Goal: Task Accomplishment & Management: Manage account settings

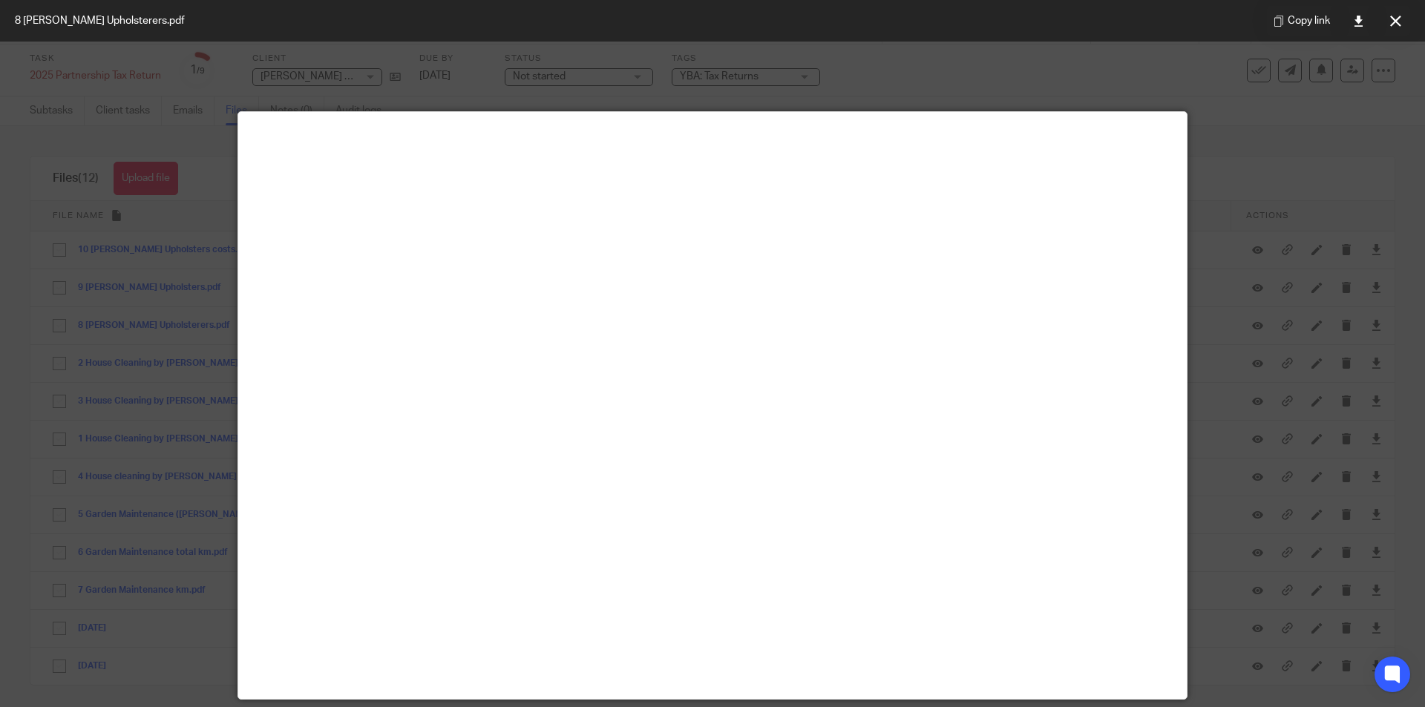
click at [1393, 25] on icon at bounding box center [1395, 21] width 11 height 11
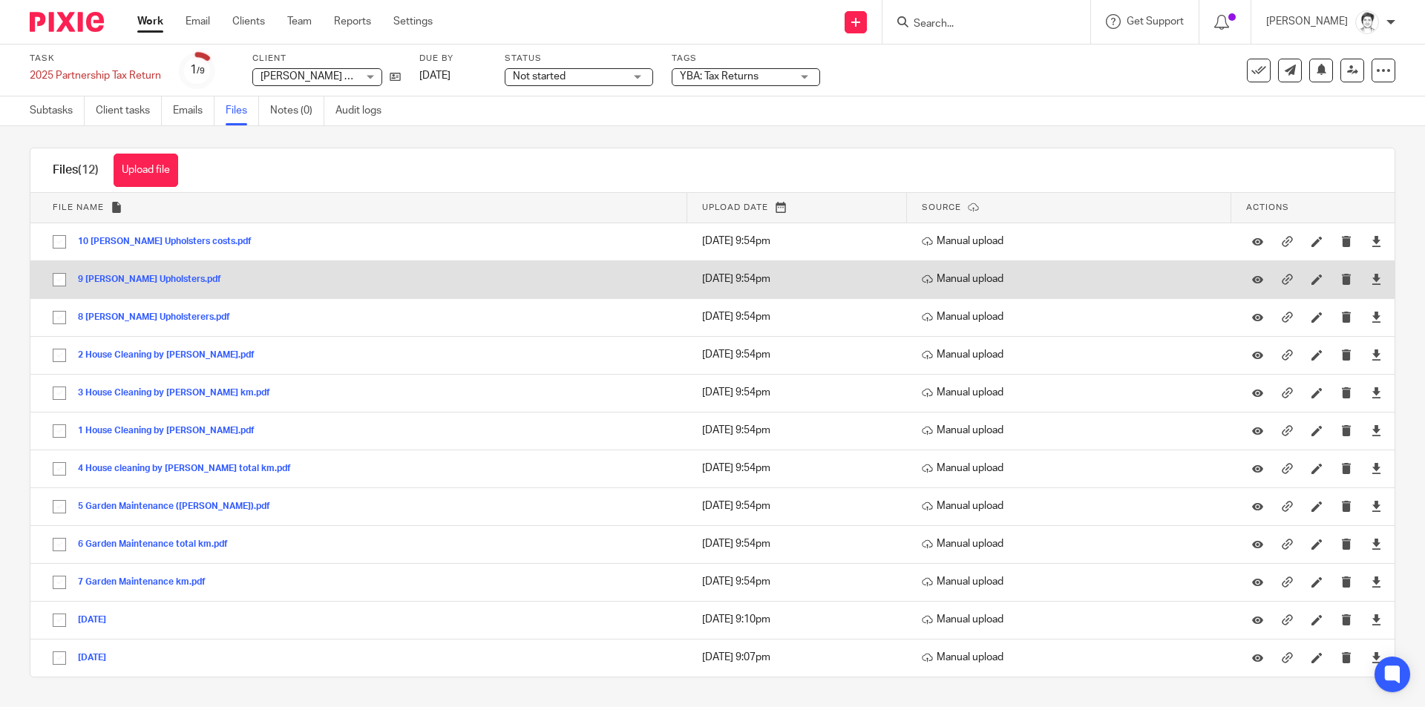
click at [134, 275] on button "9 Healey Upholsters.pdf" at bounding box center [155, 280] width 154 height 10
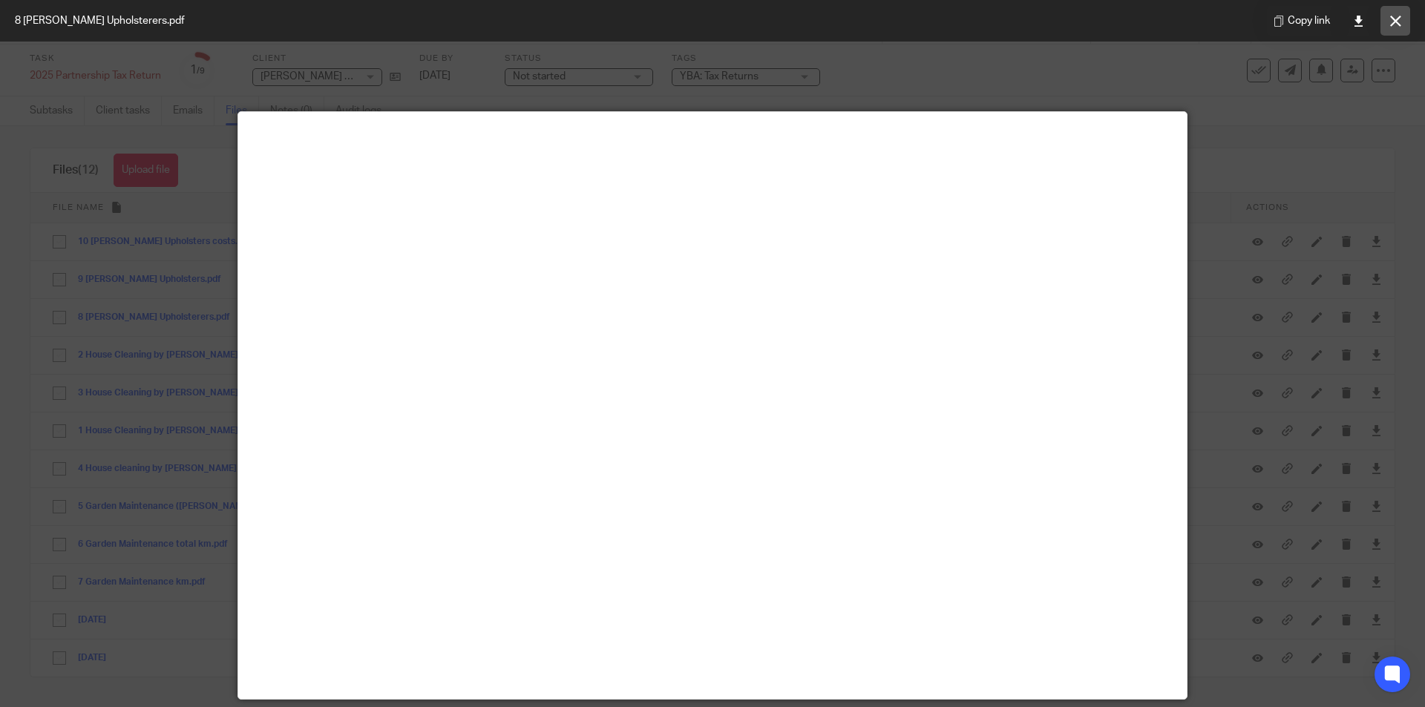
click at [1399, 24] on icon at bounding box center [1395, 21] width 11 height 11
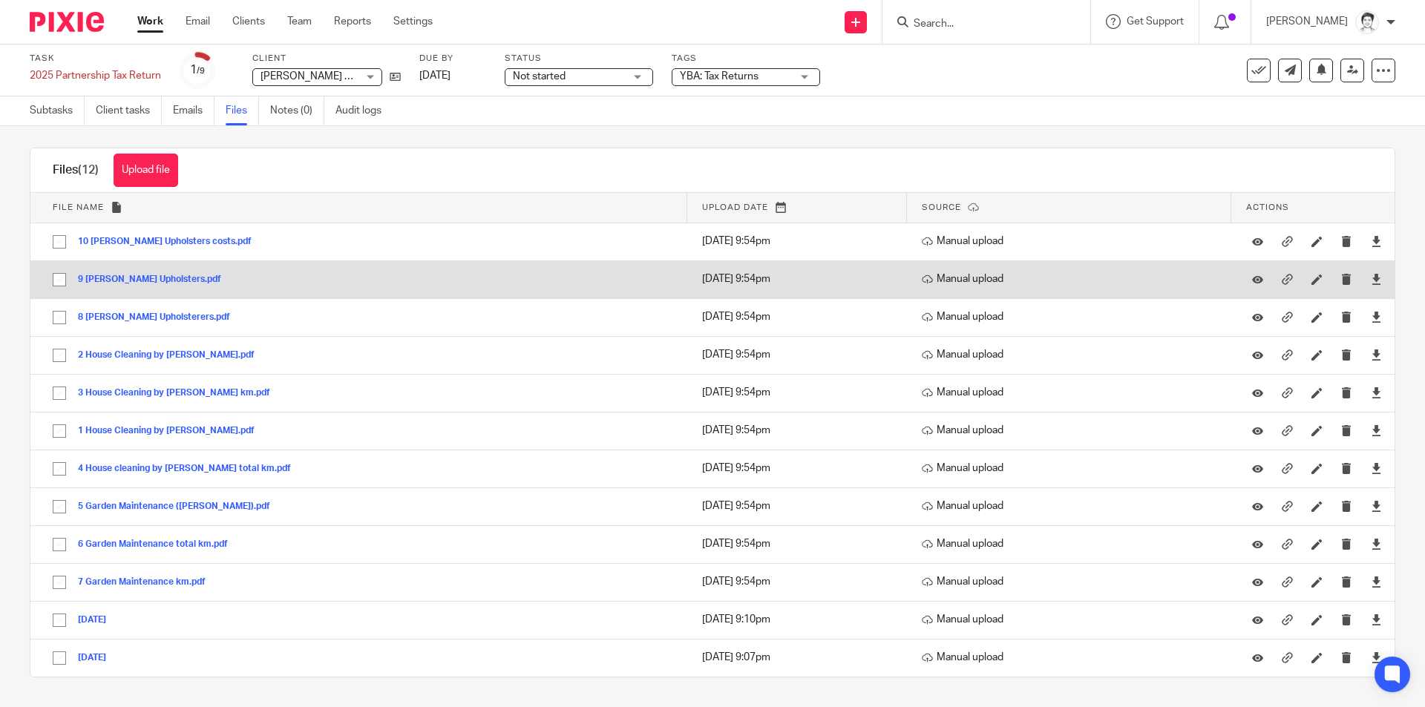
click at [119, 281] on button "9 Healey Upholsters.pdf" at bounding box center [155, 280] width 154 height 10
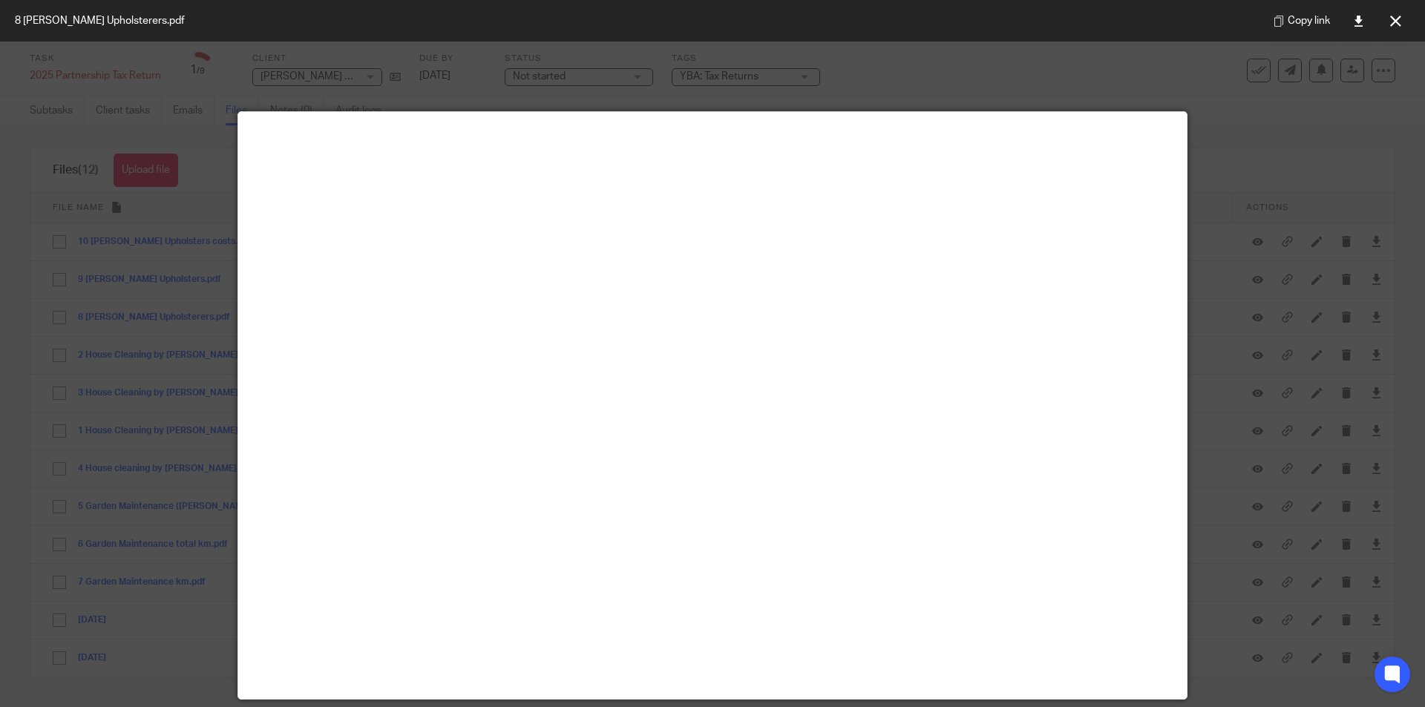
click at [1396, 22] on icon at bounding box center [1395, 21] width 11 height 11
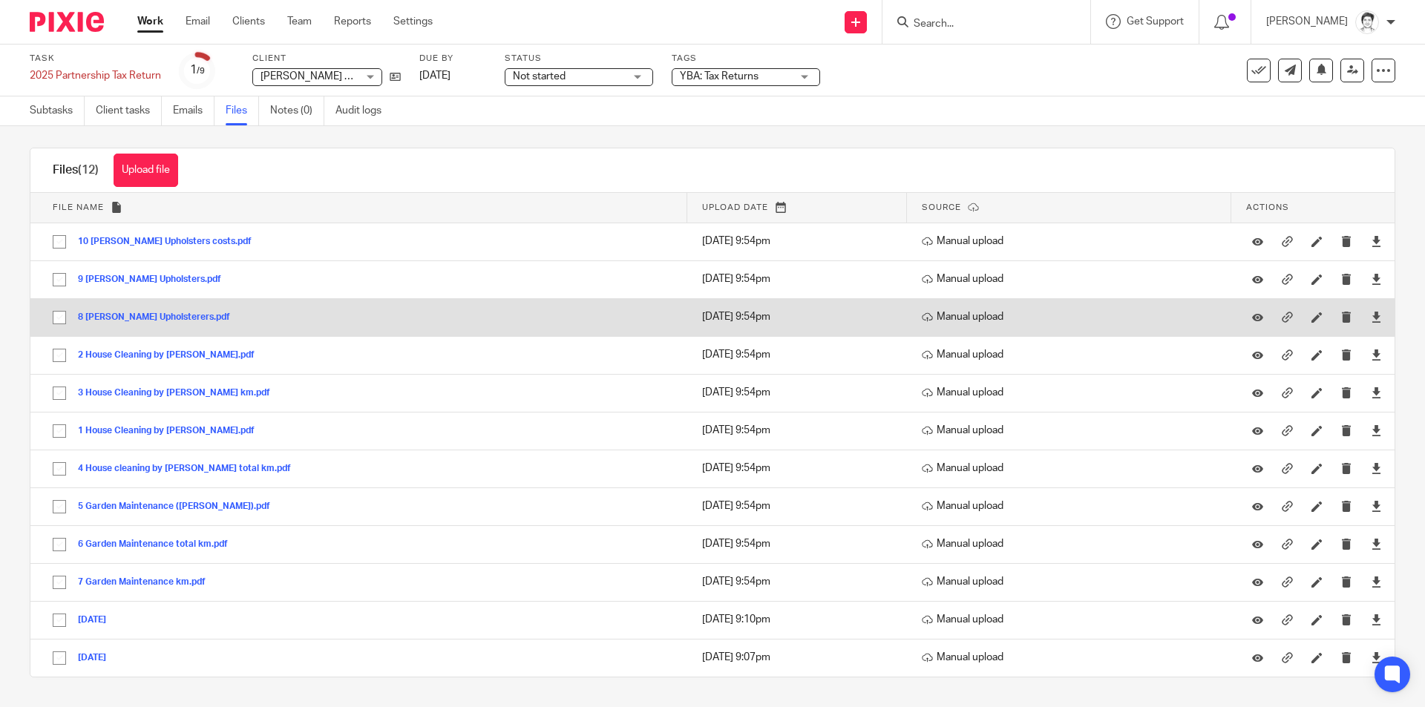
click at [147, 314] on button "8 Healey Upholsterers.pdf" at bounding box center [159, 317] width 163 height 10
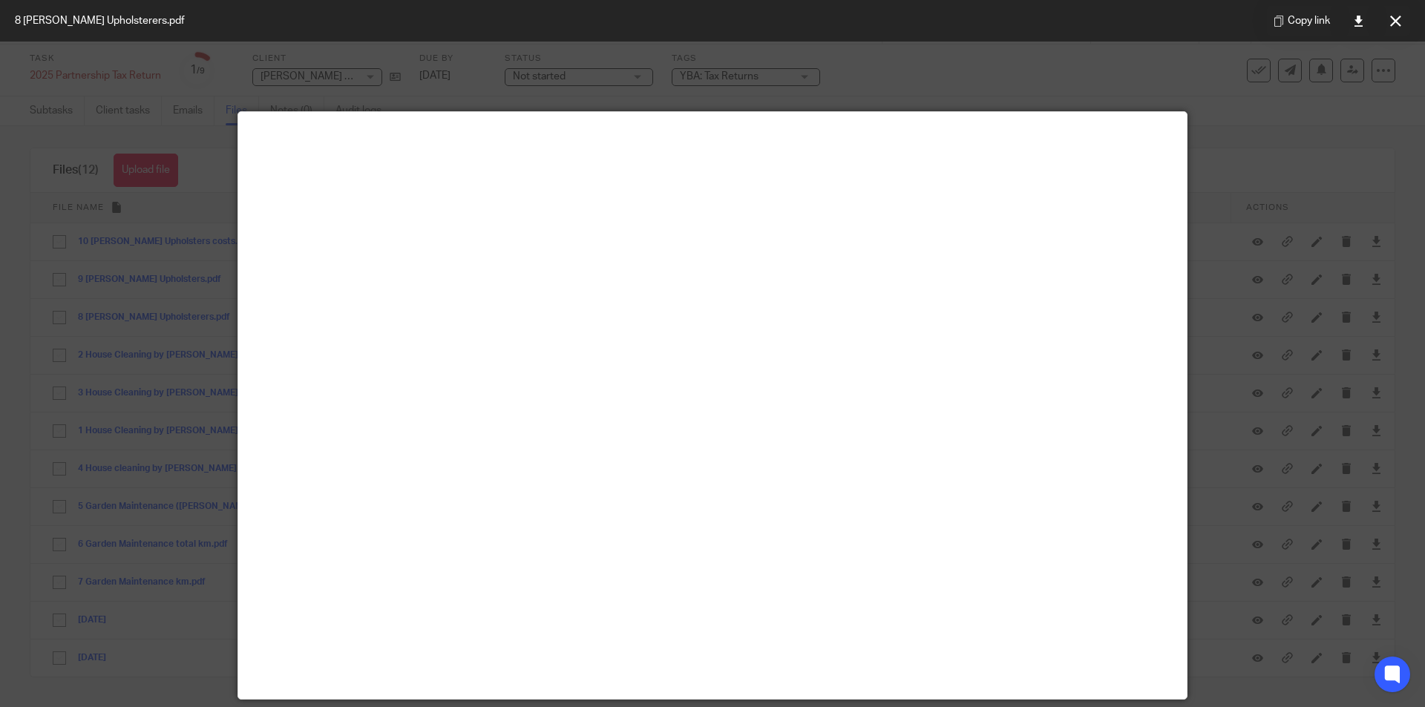
click at [1400, 26] on icon at bounding box center [1395, 21] width 11 height 11
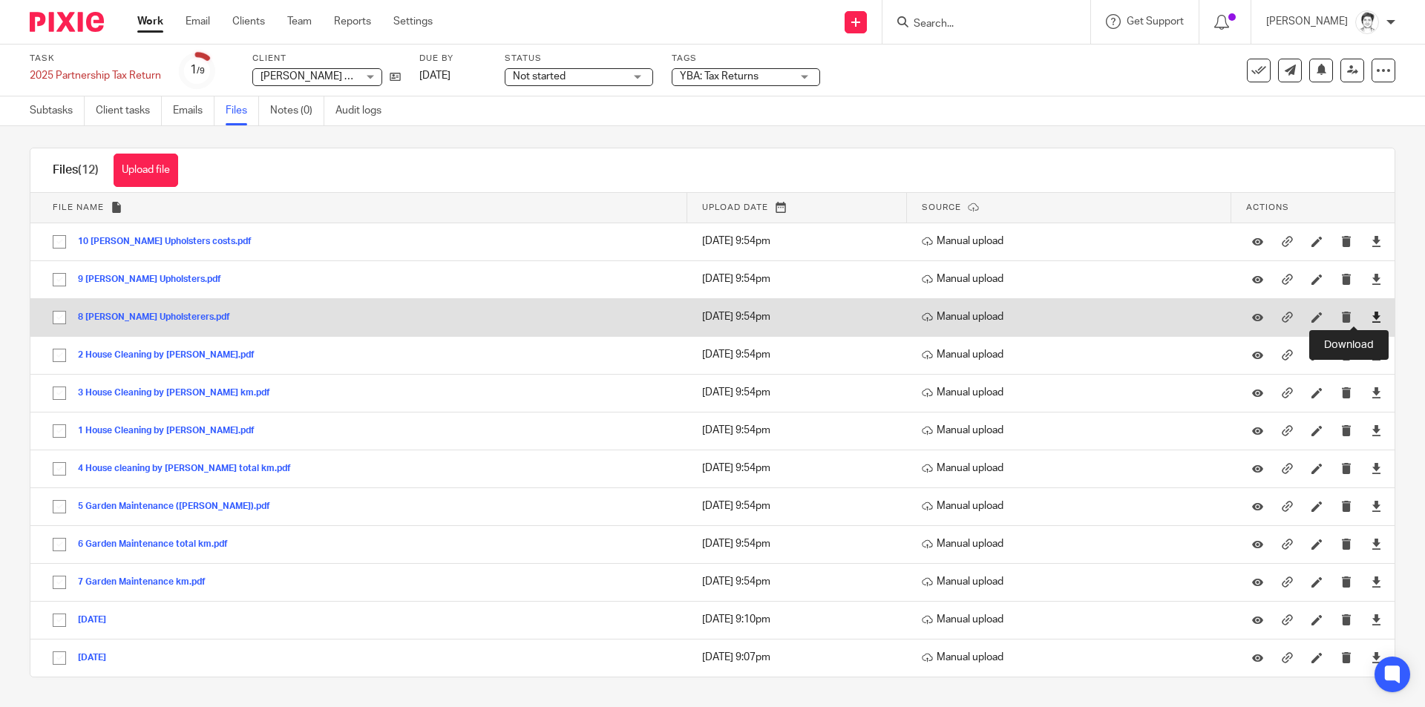
click at [1371, 320] on icon at bounding box center [1376, 317] width 11 height 11
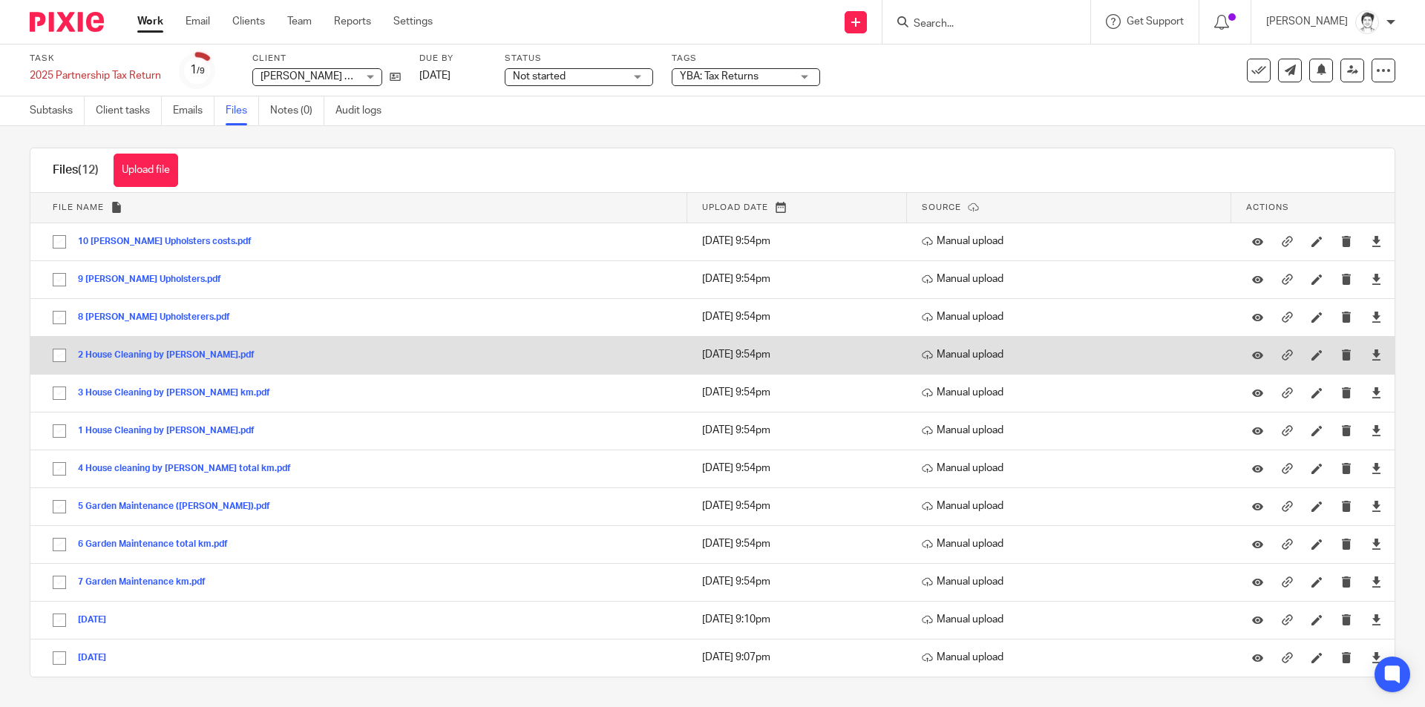
scroll to position [0, 0]
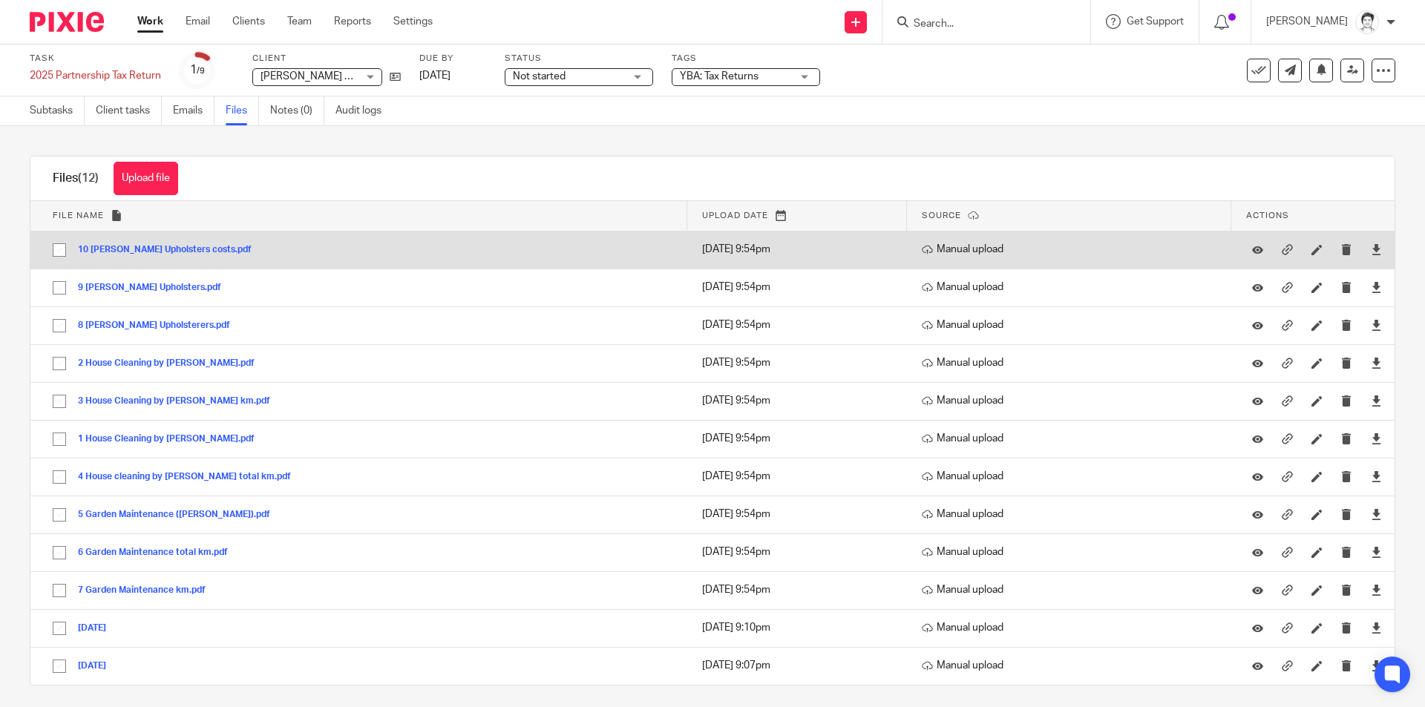
click at [145, 252] on button "10 Healey Upholsters costs.pdf" at bounding box center [170, 250] width 185 height 10
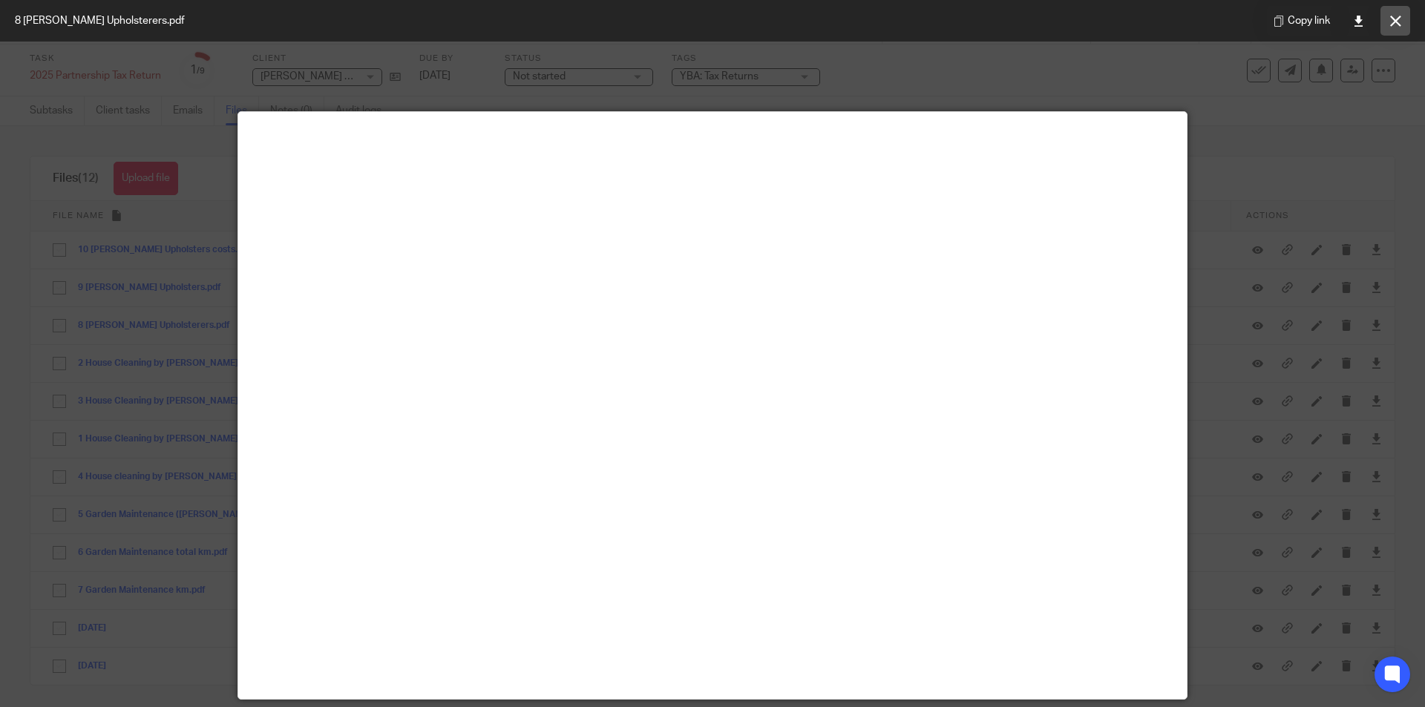
click at [1390, 16] on icon at bounding box center [1395, 21] width 11 height 11
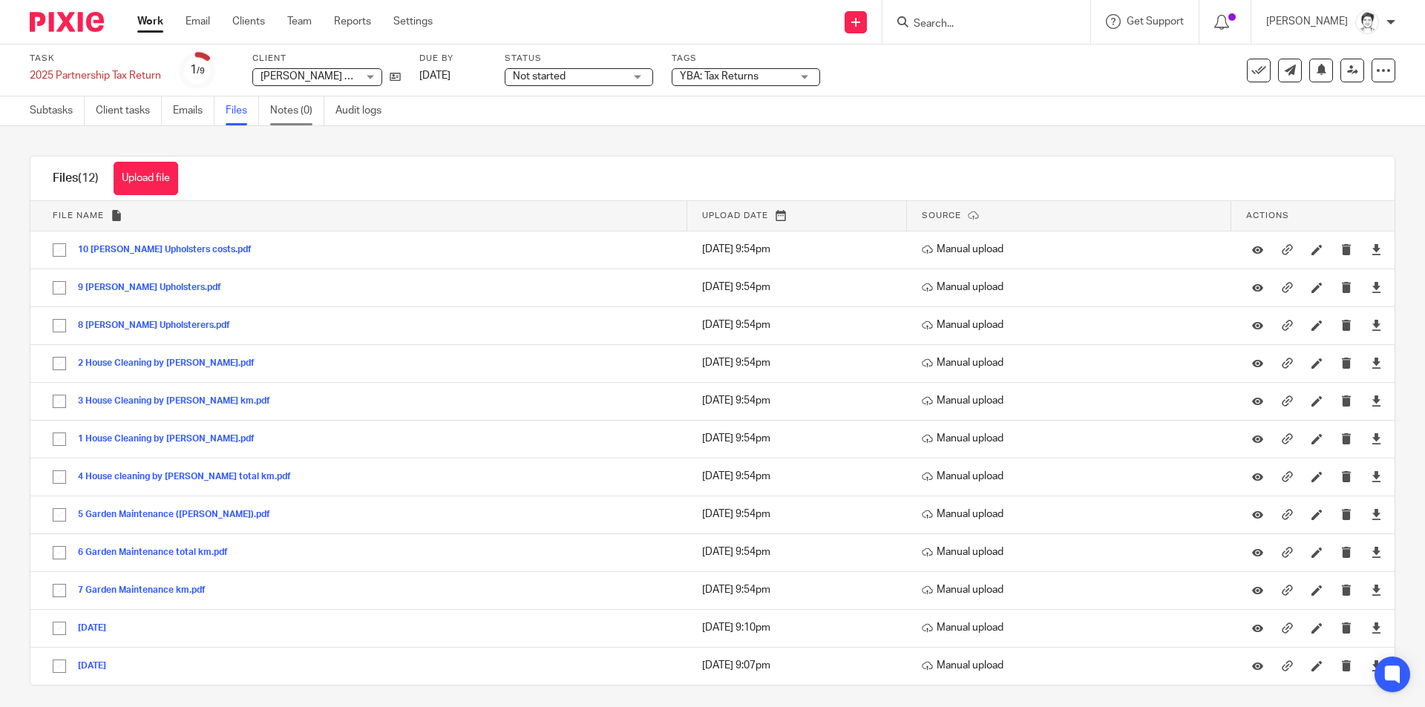
click at [295, 110] on link "Notes (0)" at bounding box center [297, 110] width 54 height 29
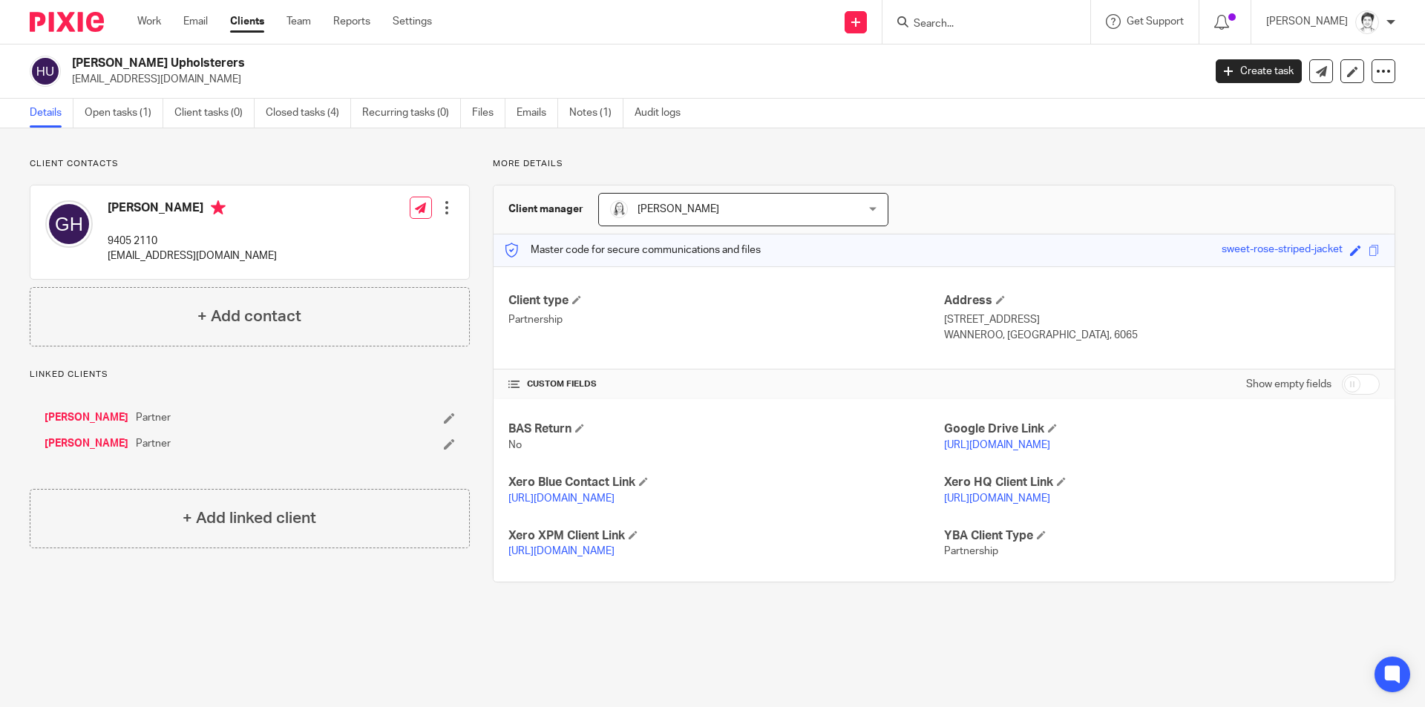
click at [85, 439] on link "[PERSON_NAME]" at bounding box center [87, 443] width 84 height 15
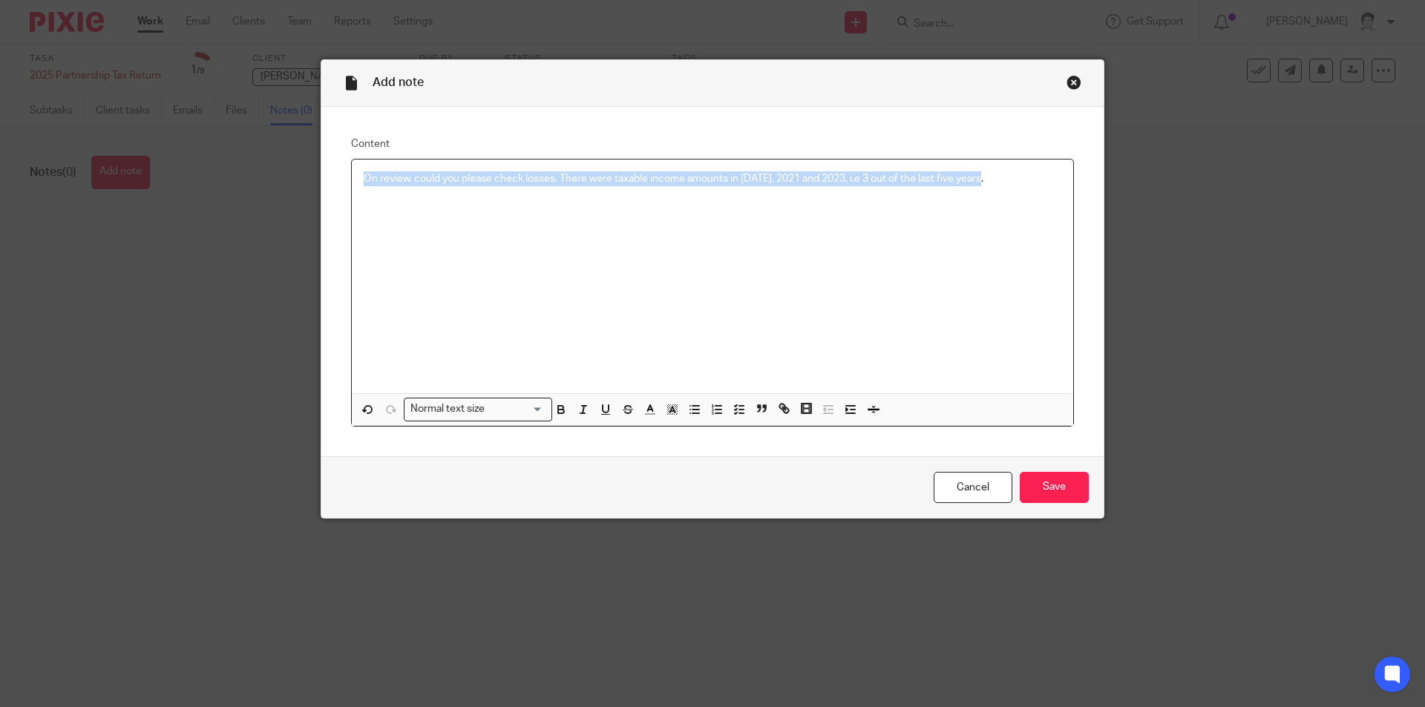
drag, startPoint x: 998, startPoint y: 179, endPoint x: 306, endPoint y: 131, distance: 693.3
click at [234, 120] on div "Add note Content On review, could you please check losses. There were taxable i…" at bounding box center [712, 353] width 1425 height 707
copy p "On review, could you please check losses. There were taxable income amounts in …"
click at [1057, 488] on input "Save" at bounding box center [1054, 488] width 69 height 32
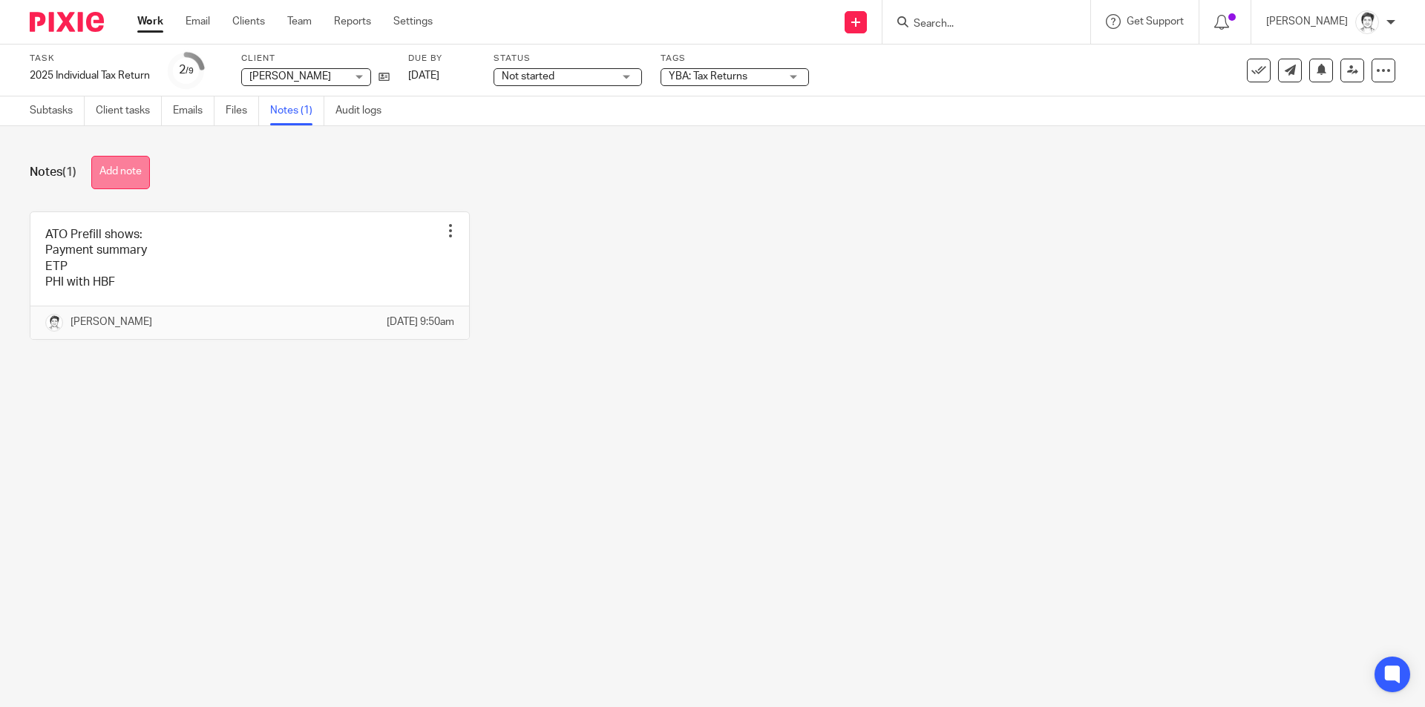
click at [117, 168] on button "Add note" at bounding box center [120, 172] width 59 height 33
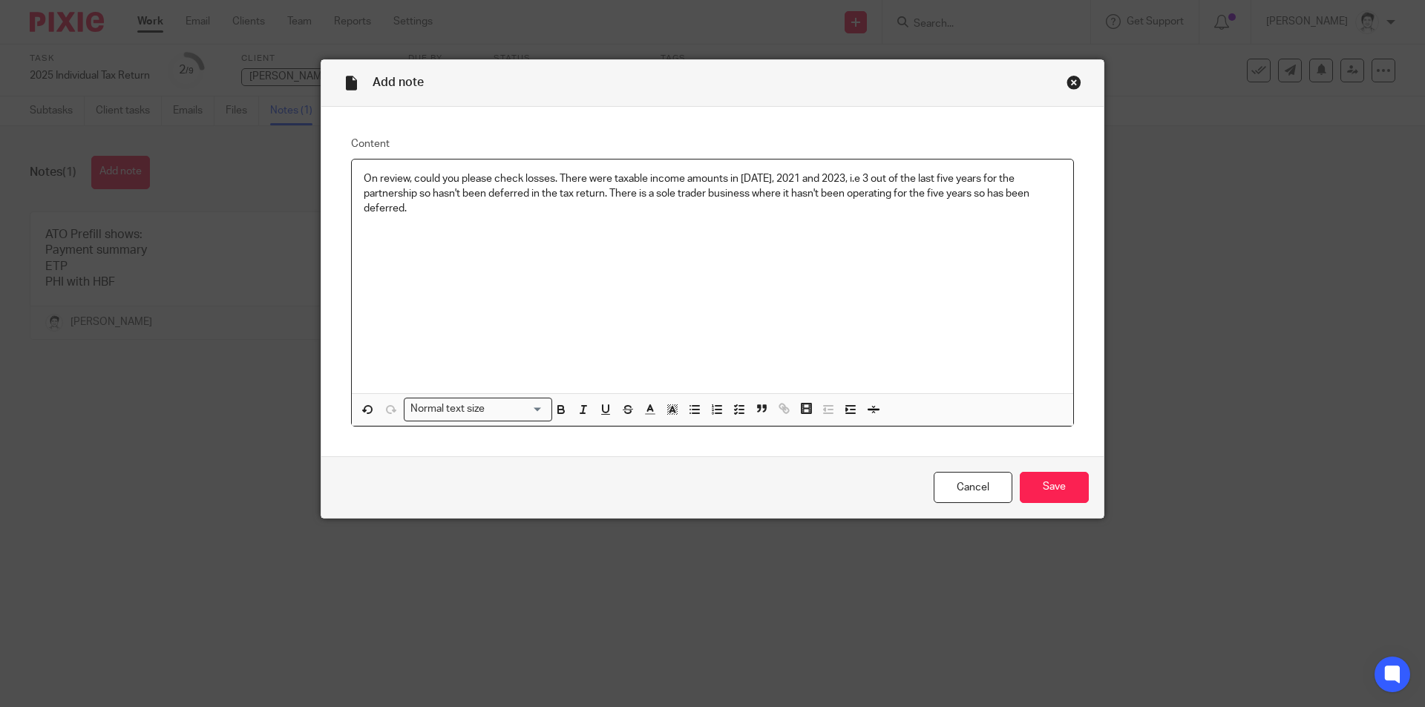
click at [749, 192] on p "On review, could you please check losses. There were taxable income amounts in …" at bounding box center [713, 193] width 698 height 45
click at [479, 209] on p "On review, could you please check losses. There were taxable income amounts in …" at bounding box center [713, 193] width 698 height 45
click at [1057, 485] on input "Save" at bounding box center [1054, 488] width 69 height 32
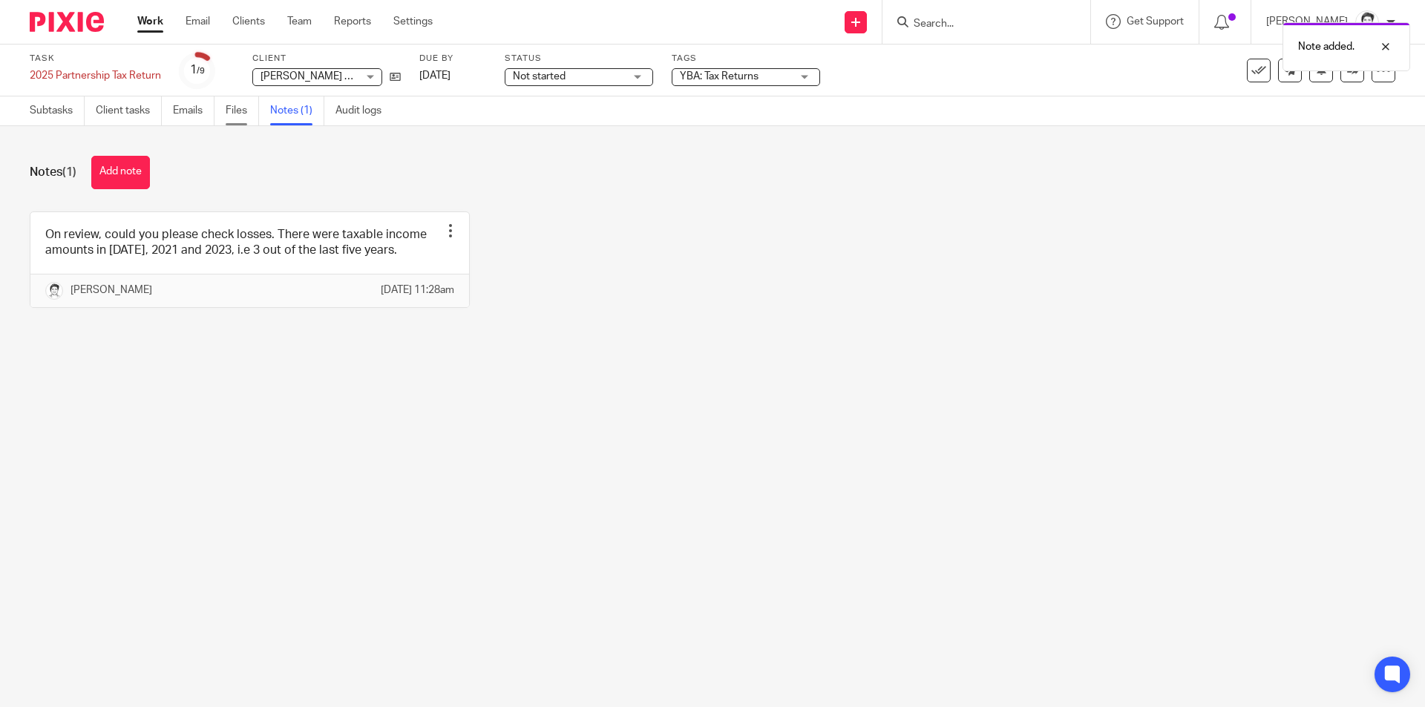
click at [235, 108] on link "Files" at bounding box center [242, 110] width 33 height 29
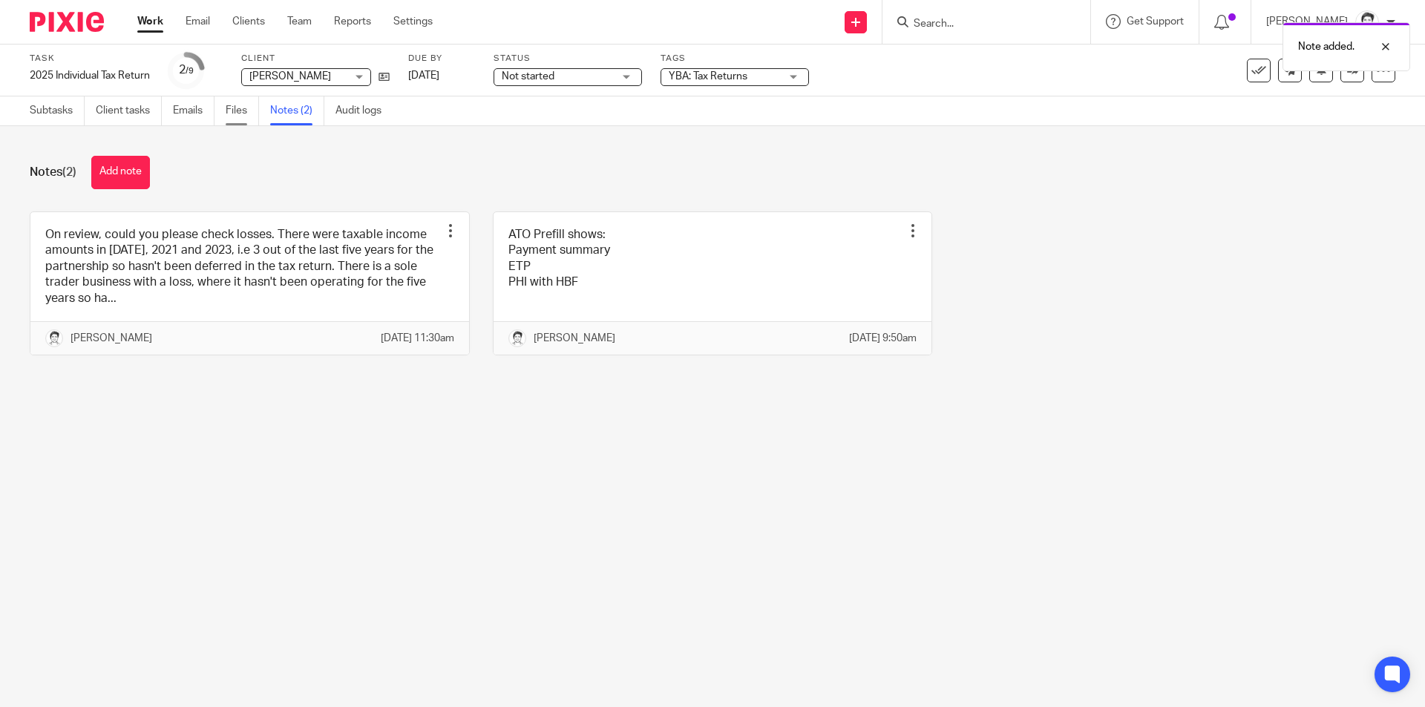
click at [235, 119] on link "Files" at bounding box center [242, 110] width 33 height 29
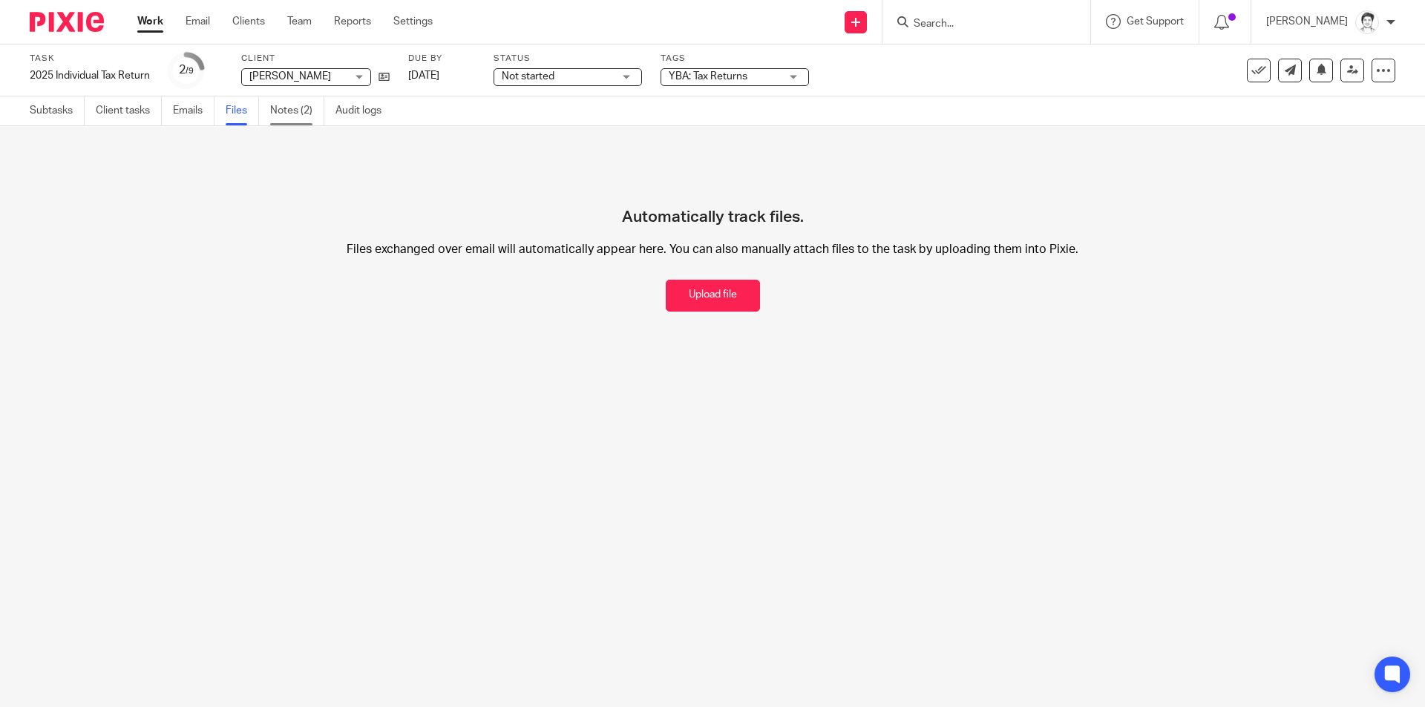
click at [284, 116] on link "Notes (2)" at bounding box center [297, 110] width 54 height 29
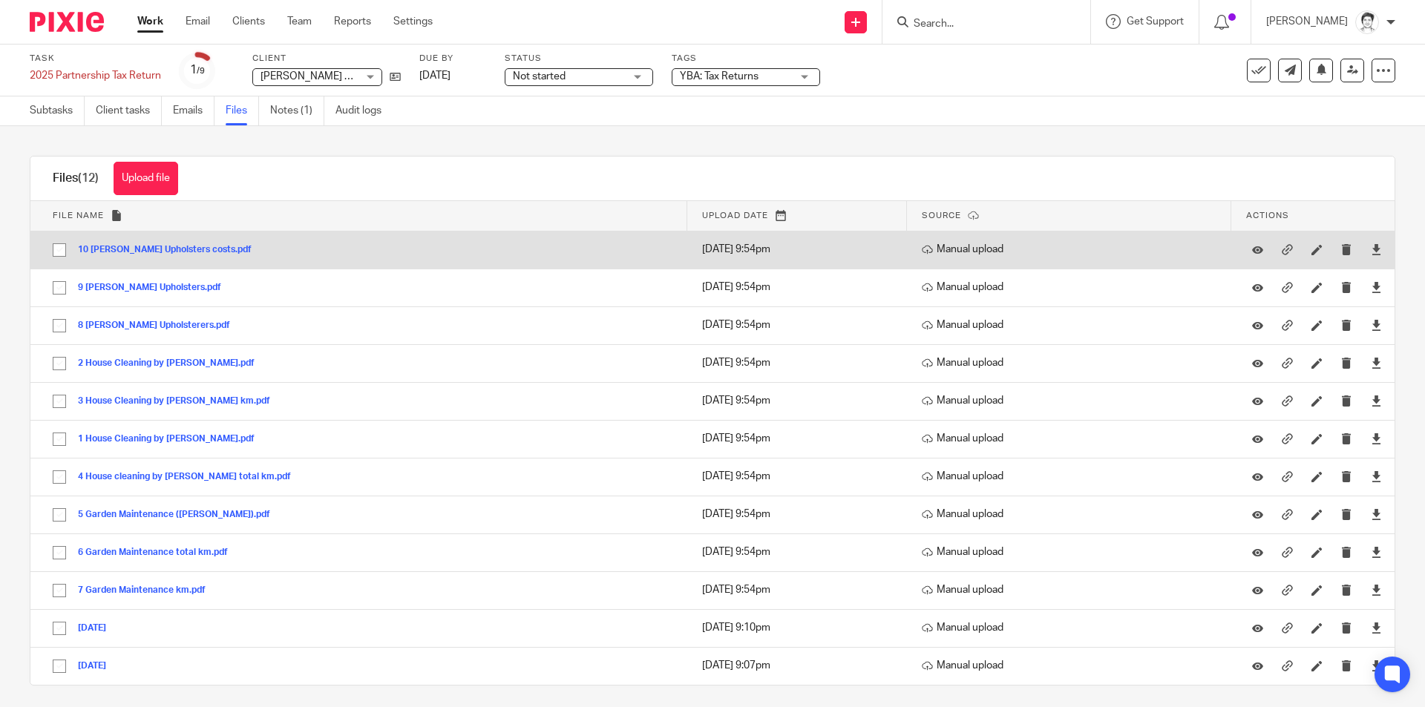
click at [140, 245] on button "10 Healey Upholsters costs.pdf" at bounding box center [170, 250] width 185 height 10
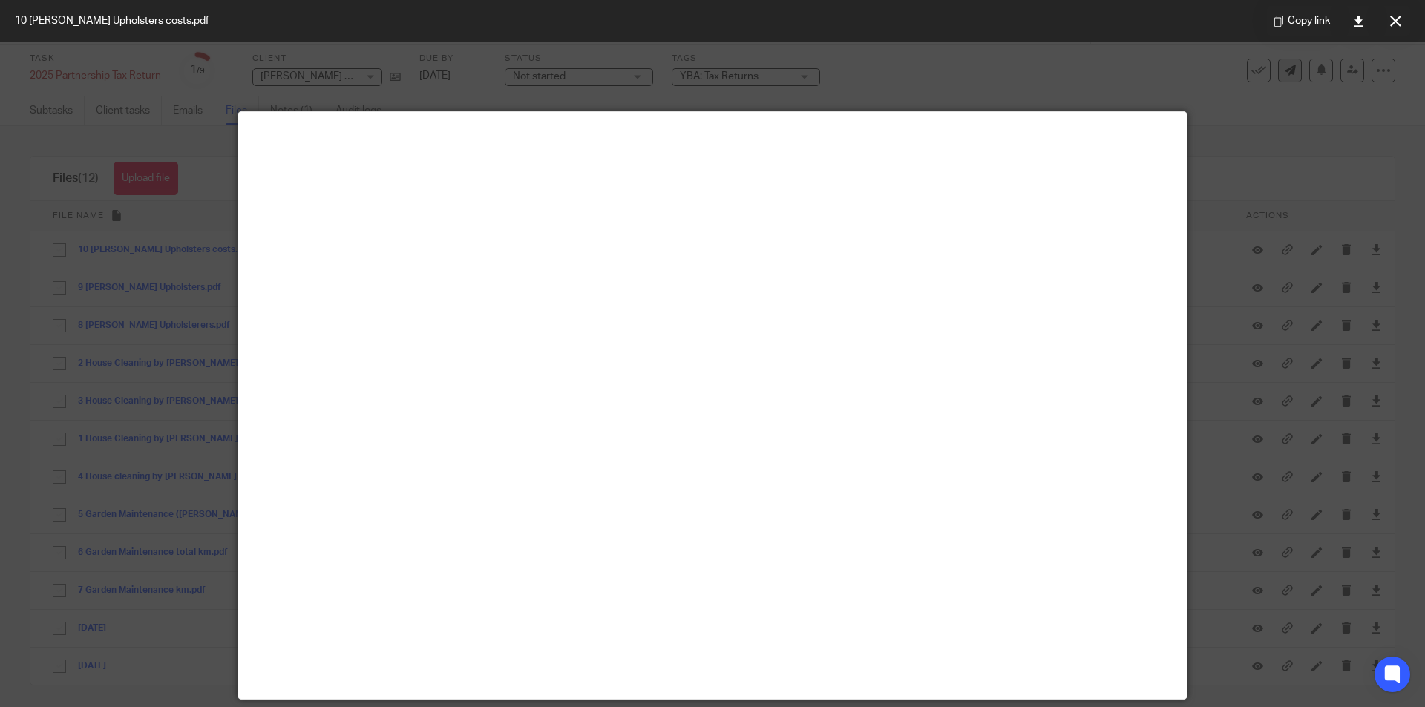
drag, startPoint x: 1396, startPoint y: 28, endPoint x: 1290, endPoint y: 74, distance: 115.7
click at [1396, 28] on button at bounding box center [1395, 21] width 30 height 30
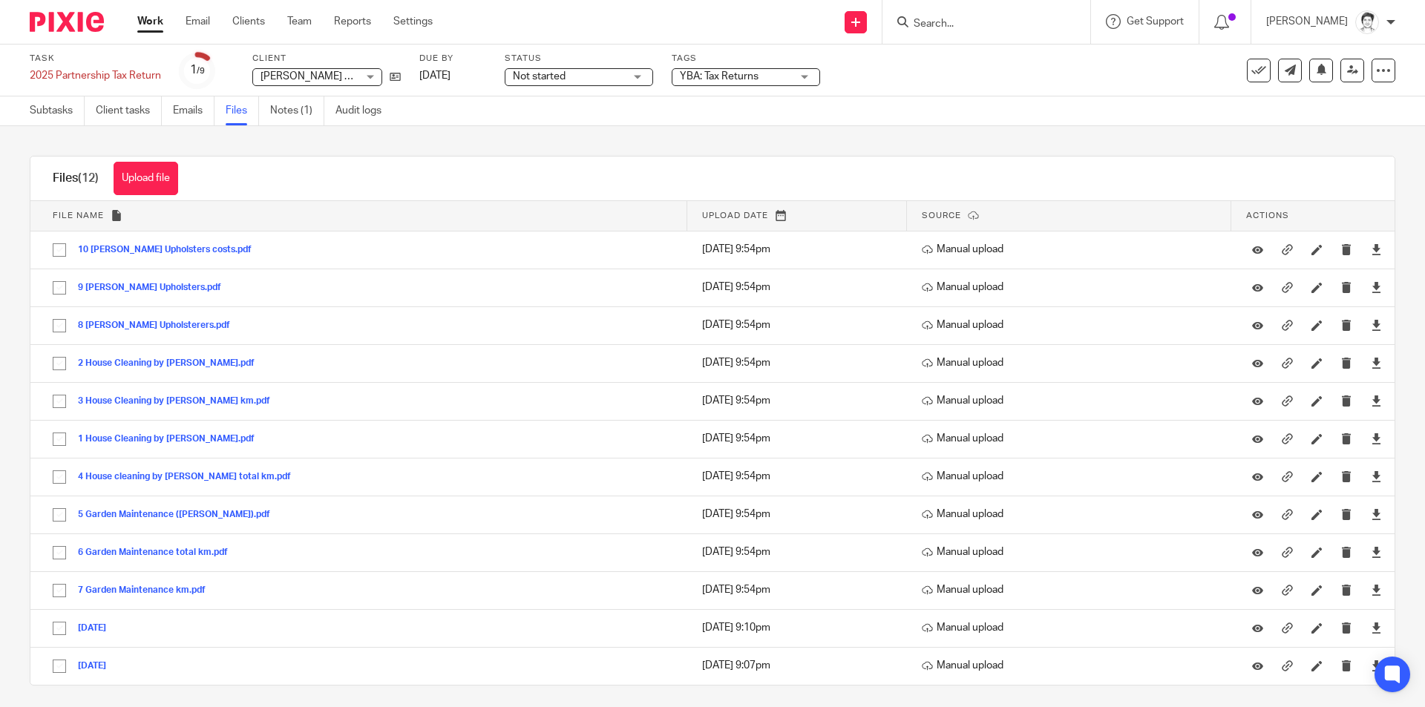
scroll to position [8, 0]
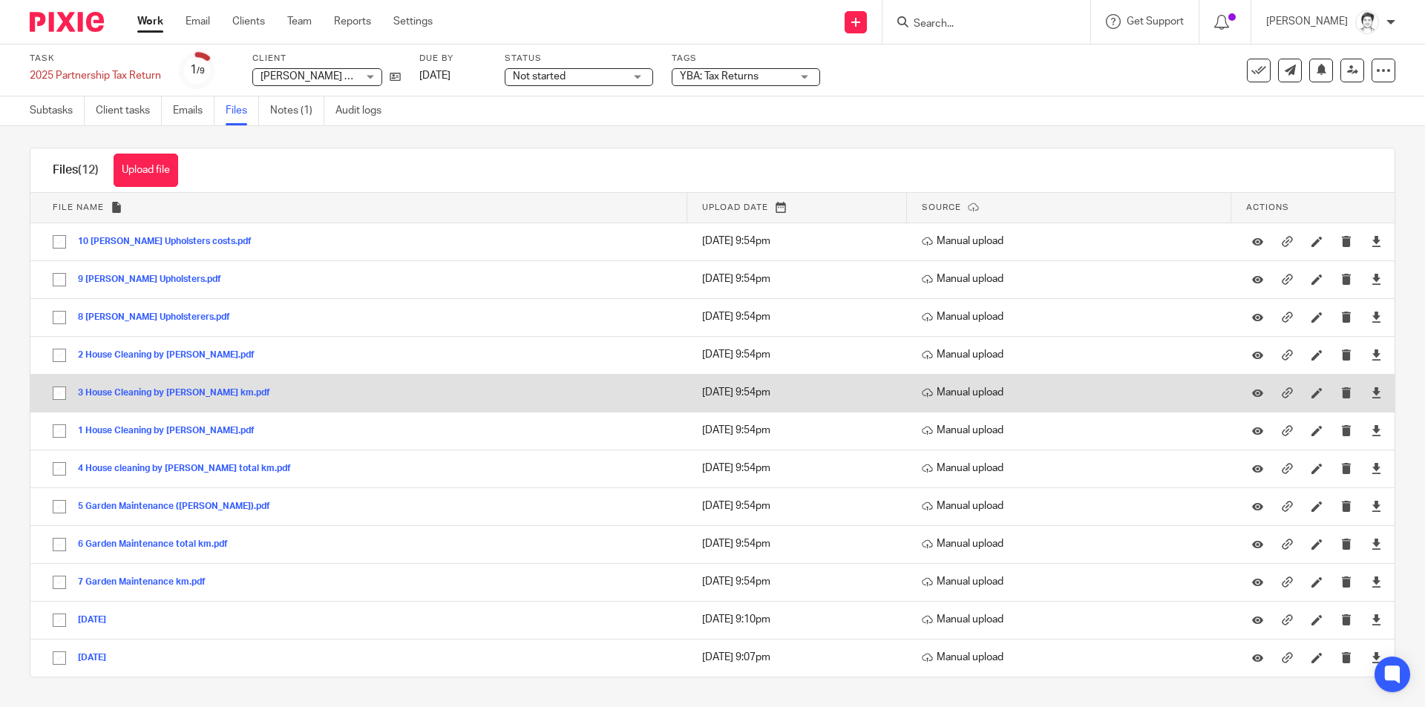
click at [139, 390] on button "3 House Cleaning by Kathy km.pdf" at bounding box center [179, 393] width 203 height 10
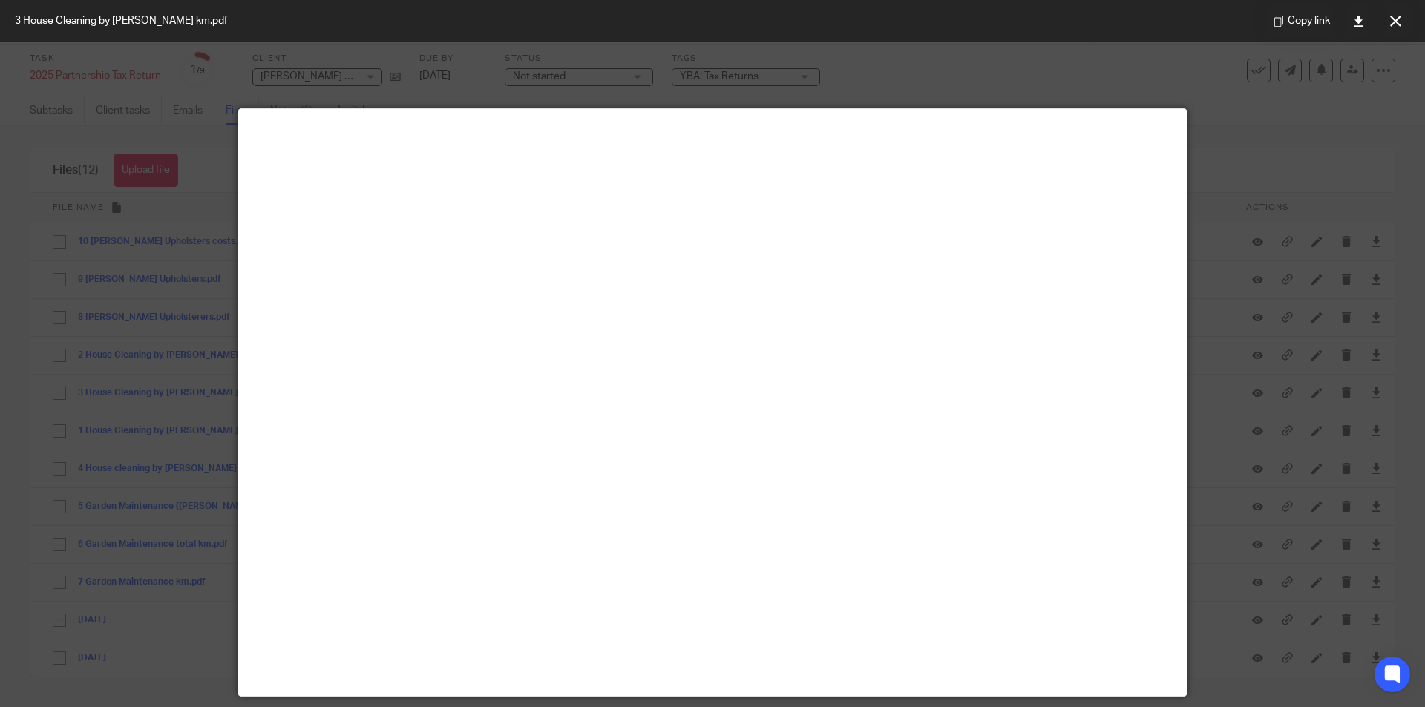
scroll to position [0, 0]
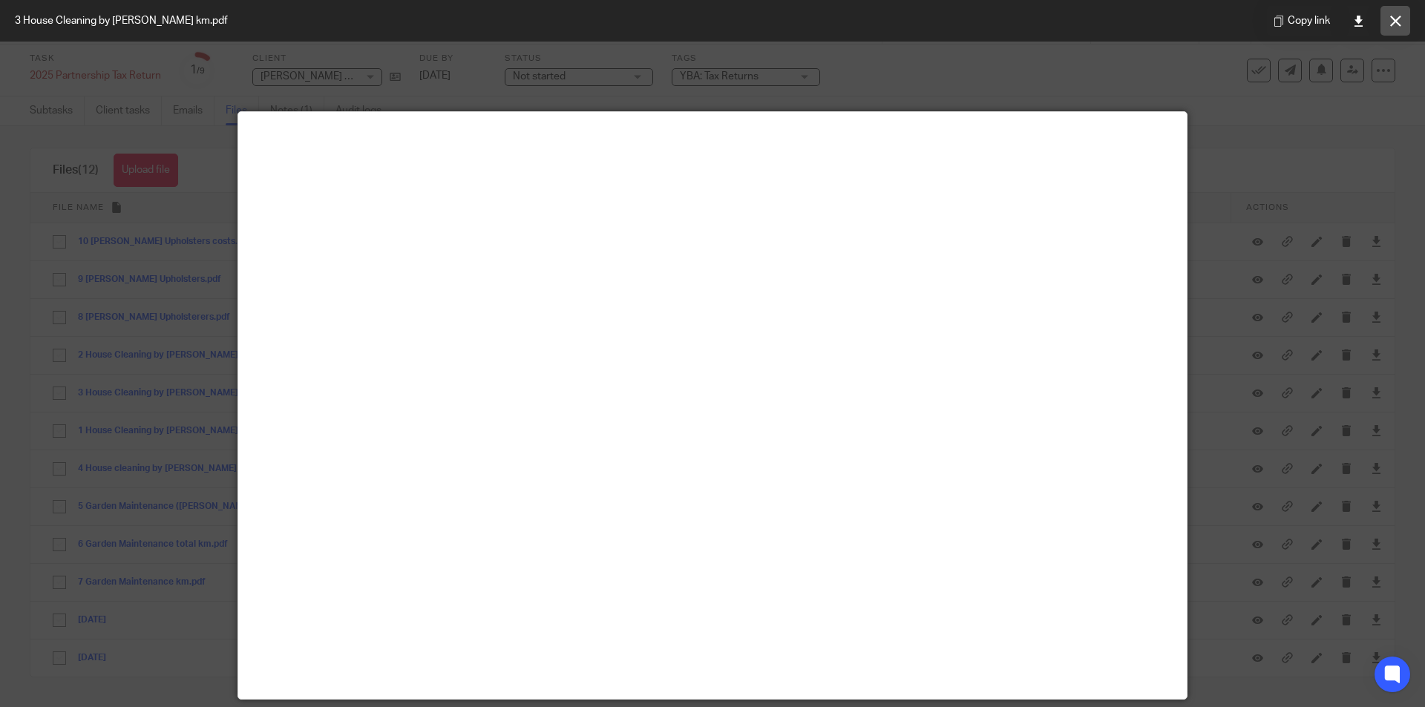
drag, startPoint x: 1394, startPoint y: 18, endPoint x: 1345, endPoint y: 39, distance: 53.2
click at [1394, 18] on icon at bounding box center [1395, 21] width 11 height 11
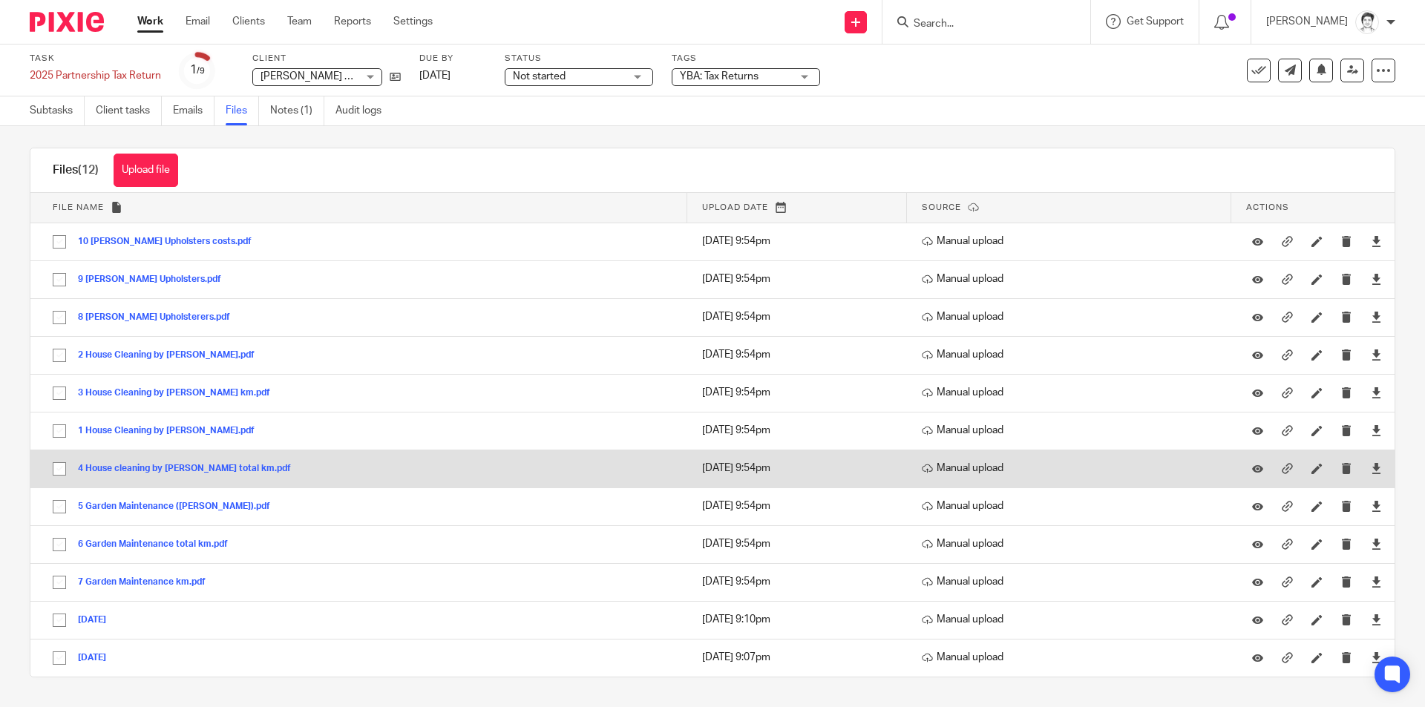
click at [122, 462] on div "4 House cleaning by Kathy total km.pdf" at bounding box center [190, 468] width 224 height 15
click at [134, 468] on button "4 House cleaning by Kathy total km.pdf" at bounding box center [190, 469] width 224 height 10
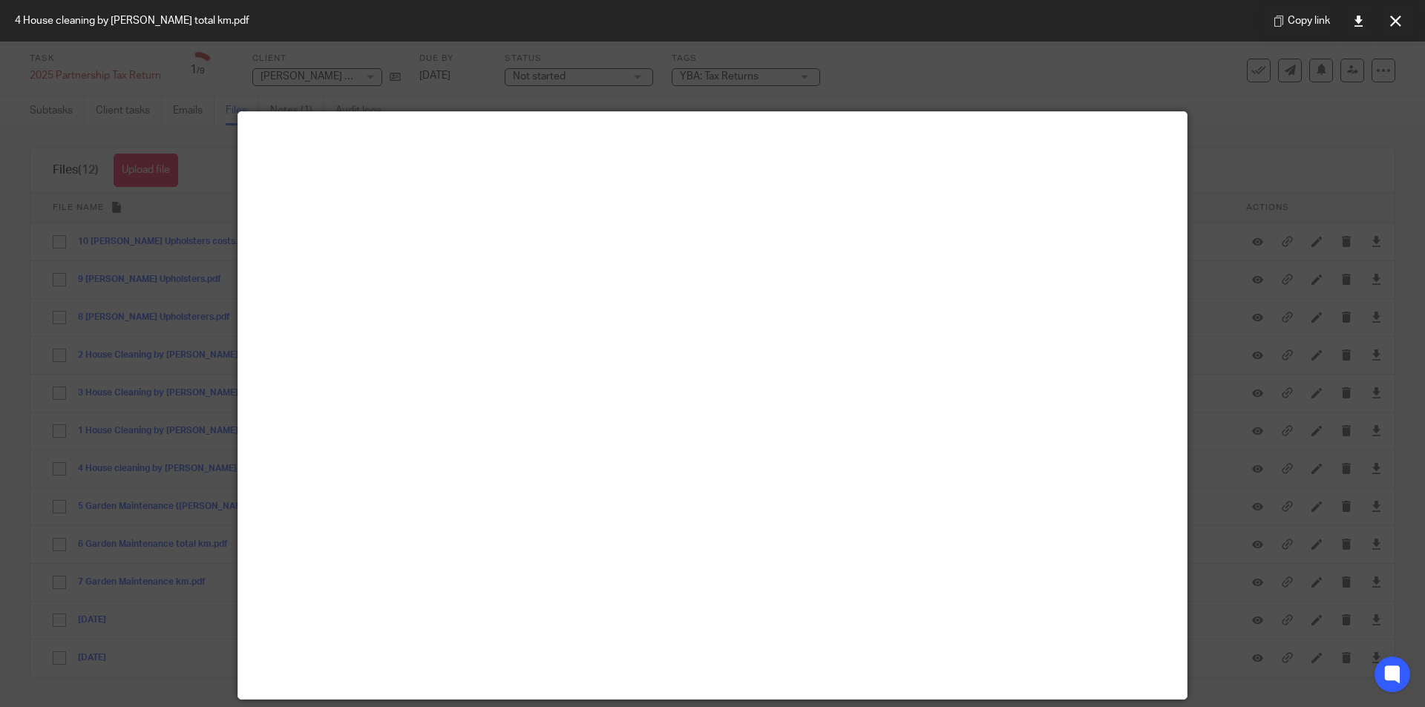
drag, startPoint x: 1397, startPoint y: 24, endPoint x: 1380, endPoint y: 27, distance: 17.5
click at [1398, 24] on icon at bounding box center [1395, 21] width 11 height 11
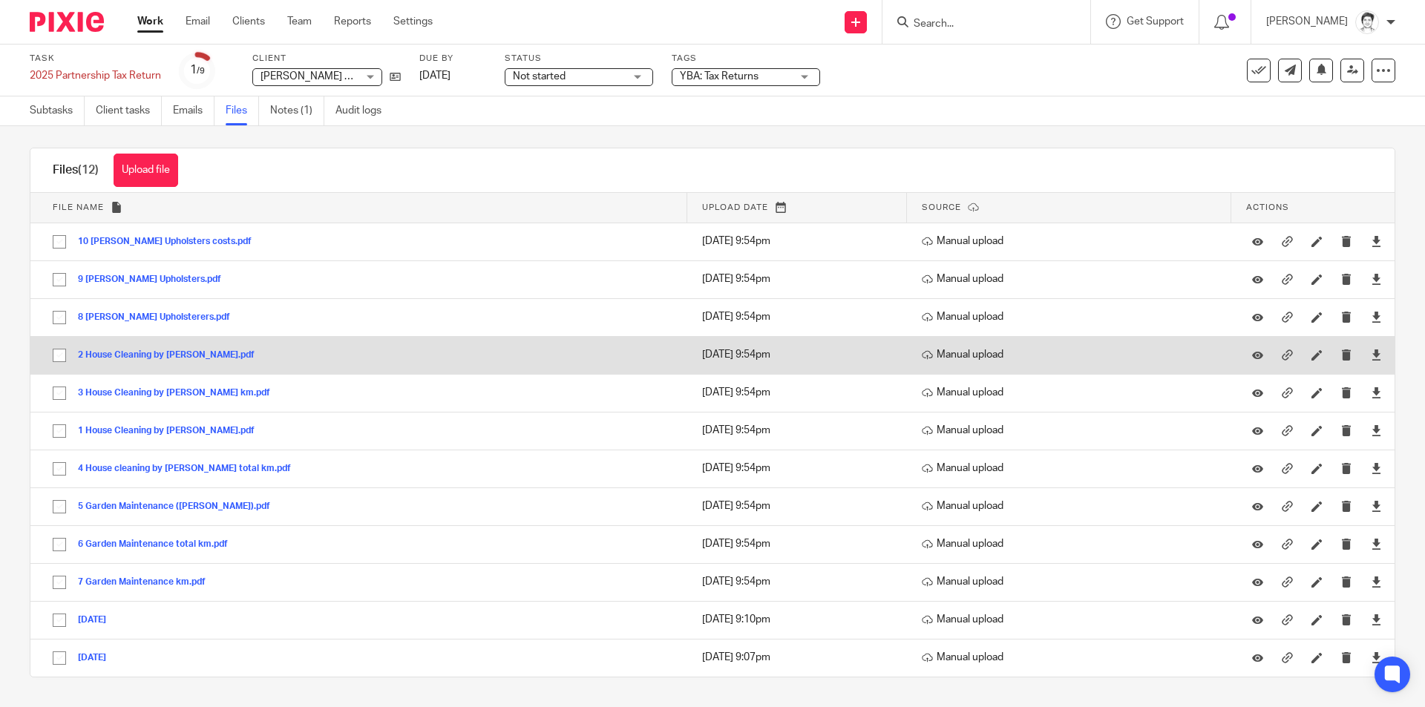
click at [130, 354] on button "2 House Cleaning by Kathy.pdf" at bounding box center [172, 355] width 188 height 10
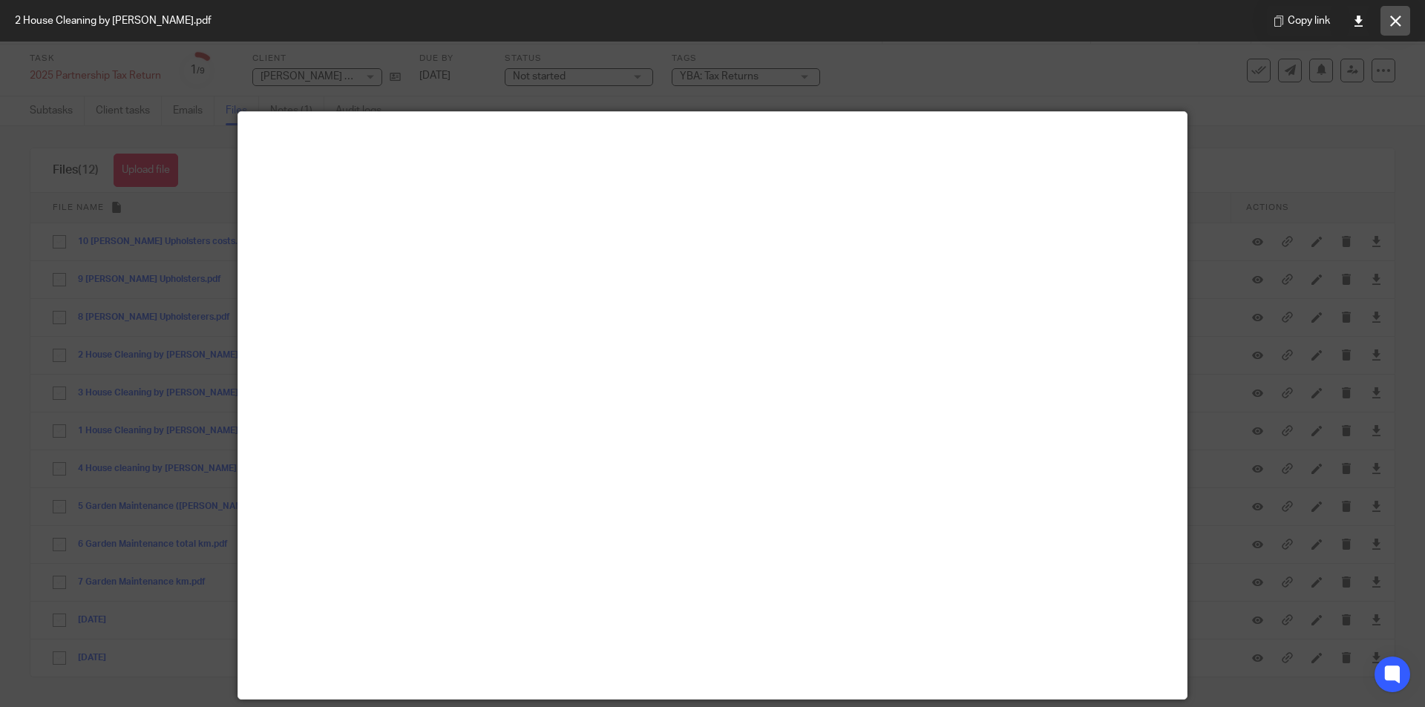
click at [1394, 28] on button at bounding box center [1395, 21] width 30 height 30
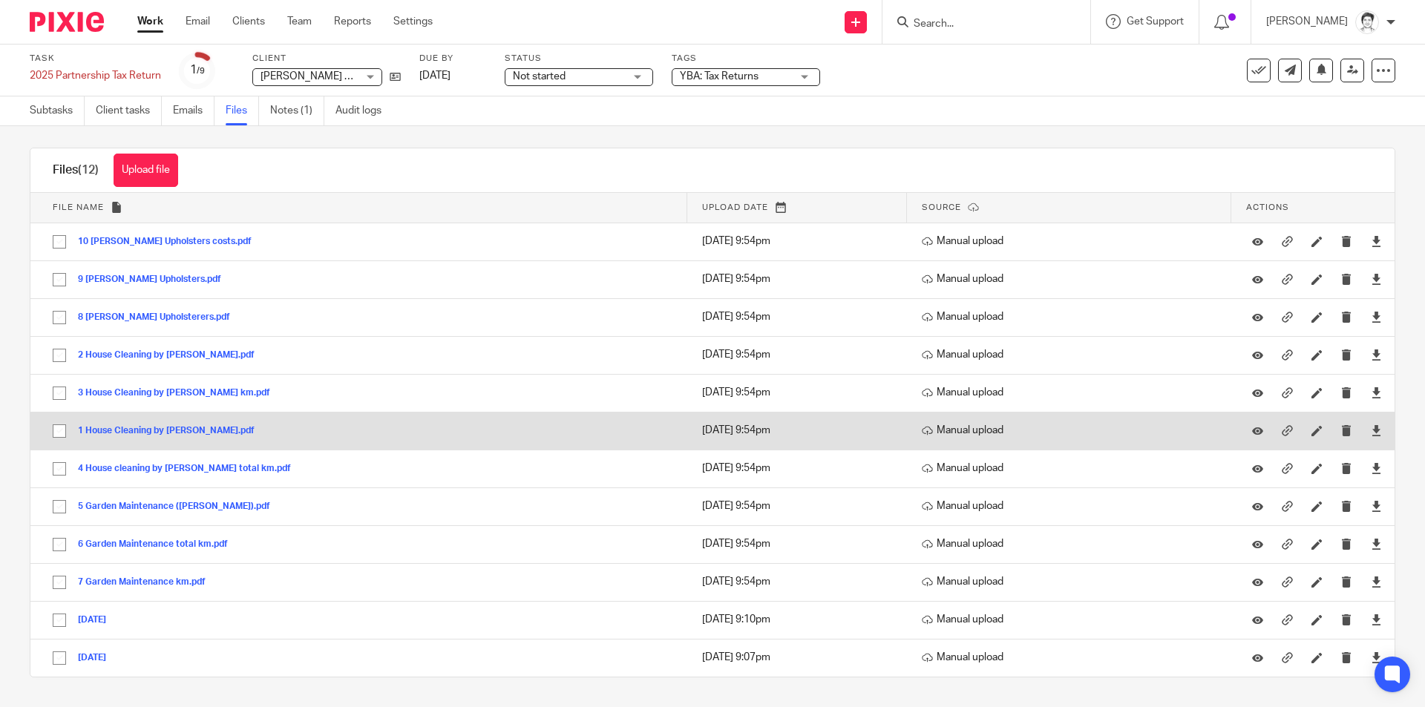
click at [142, 429] on button "1 House Cleaning by Kathy.pdf" at bounding box center [172, 431] width 188 height 10
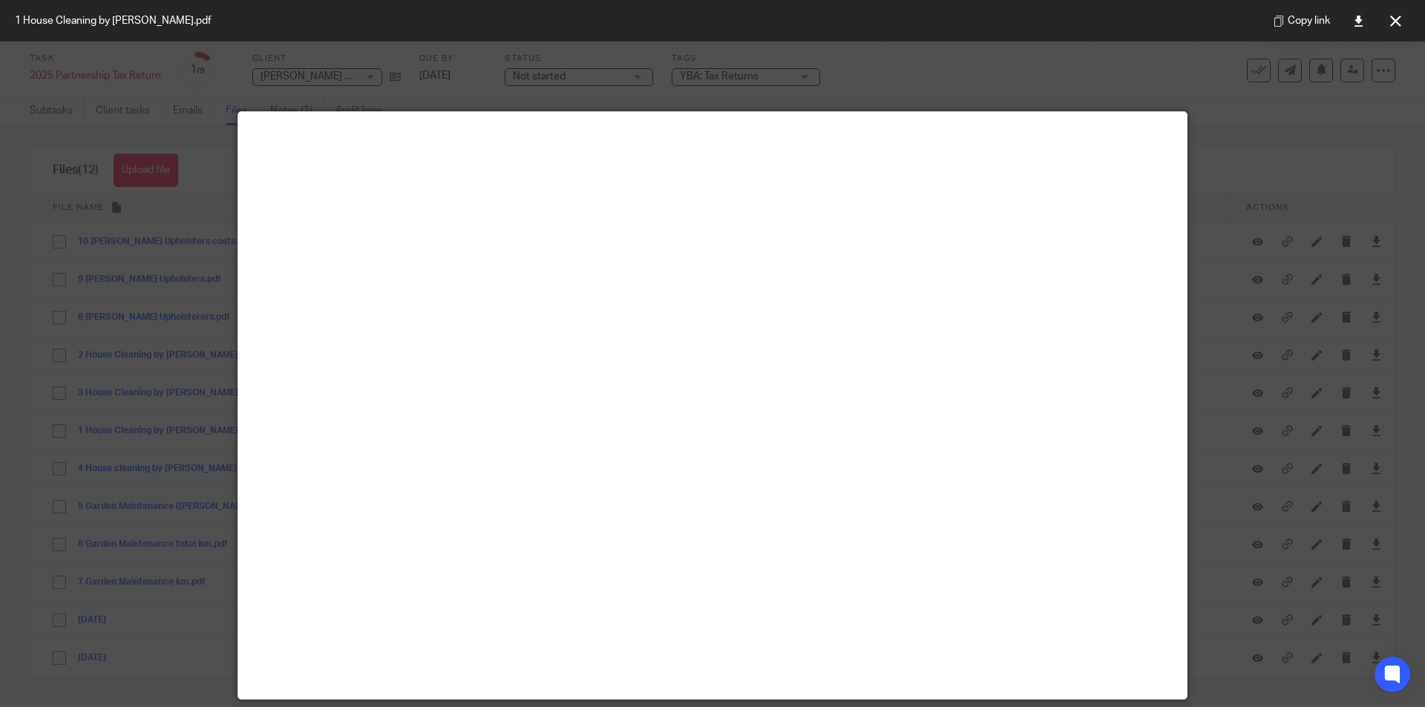
drag, startPoint x: 1406, startPoint y: 24, endPoint x: 1272, endPoint y: 45, distance: 135.8
click at [1406, 24] on button at bounding box center [1395, 21] width 30 height 30
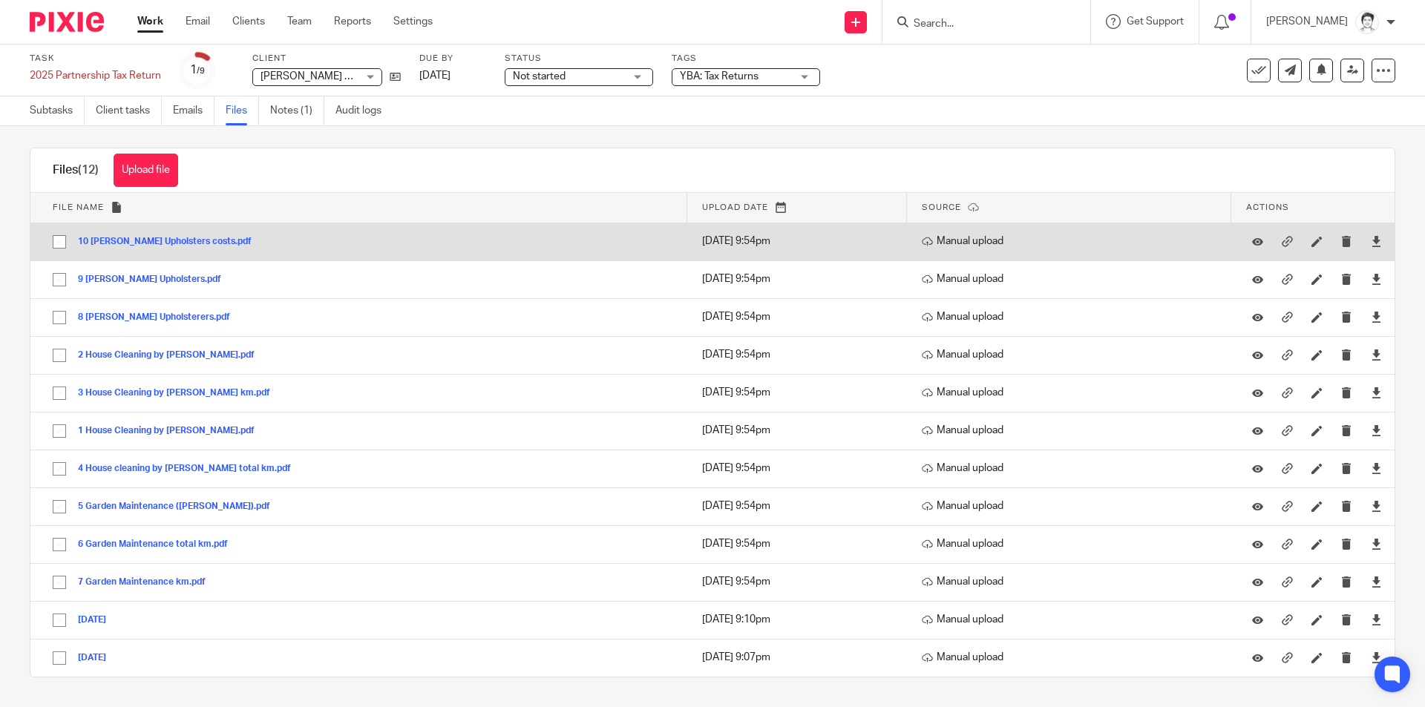
click at [140, 240] on button "10 Healey Upholsters costs.pdf" at bounding box center [170, 242] width 185 height 10
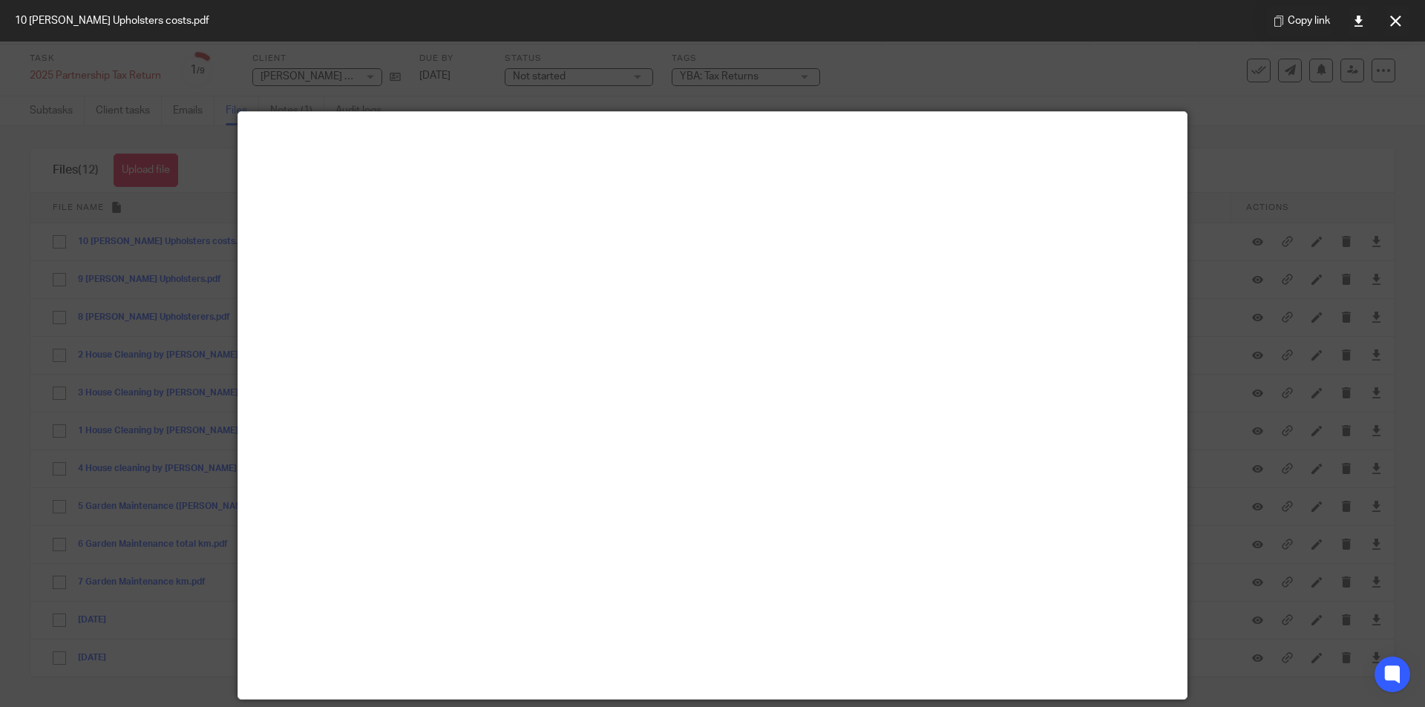
drag, startPoint x: 1400, startPoint y: 20, endPoint x: 1371, endPoint y: 22, distance: 29.0
click at [1400, 20] on icon at bounding box center [1395, 21] width 11 height 11
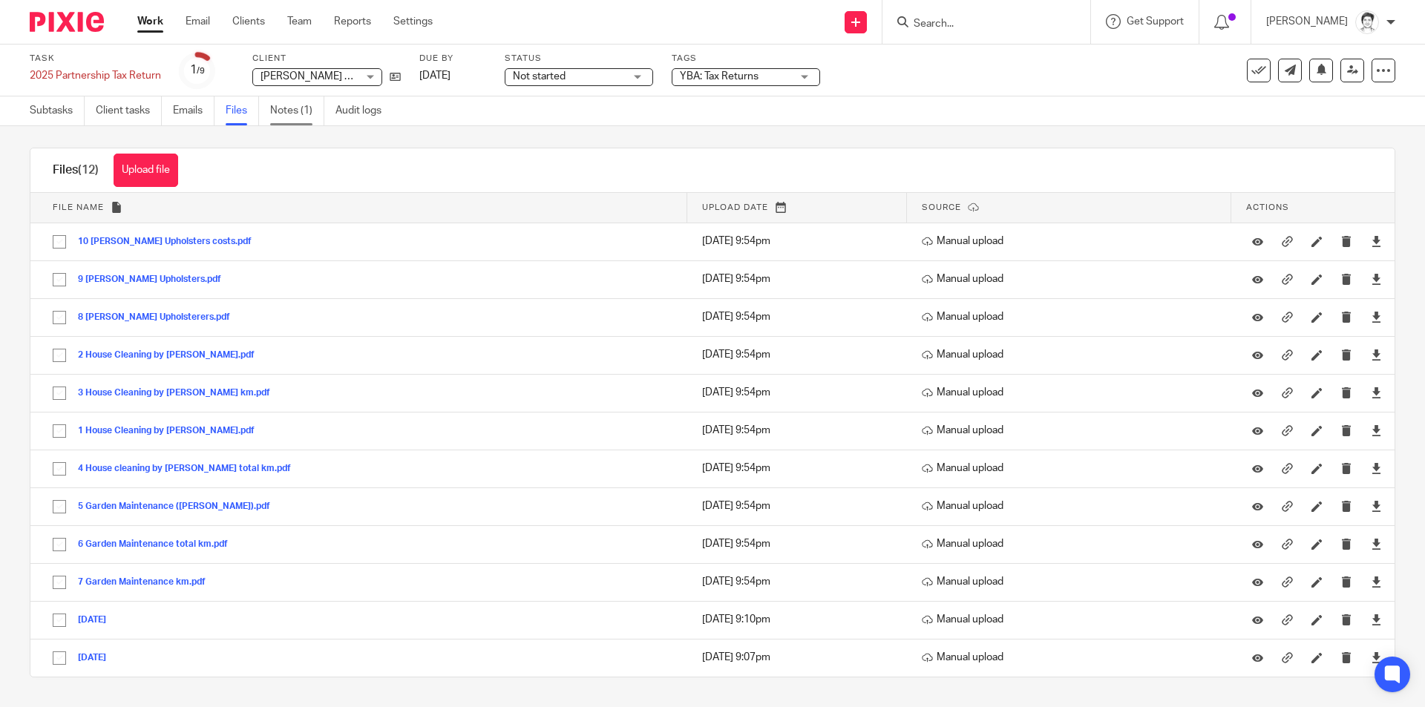
click at [287, 118] on link "Notes (1)" at bounding box center [297, 110] width 54 height 29
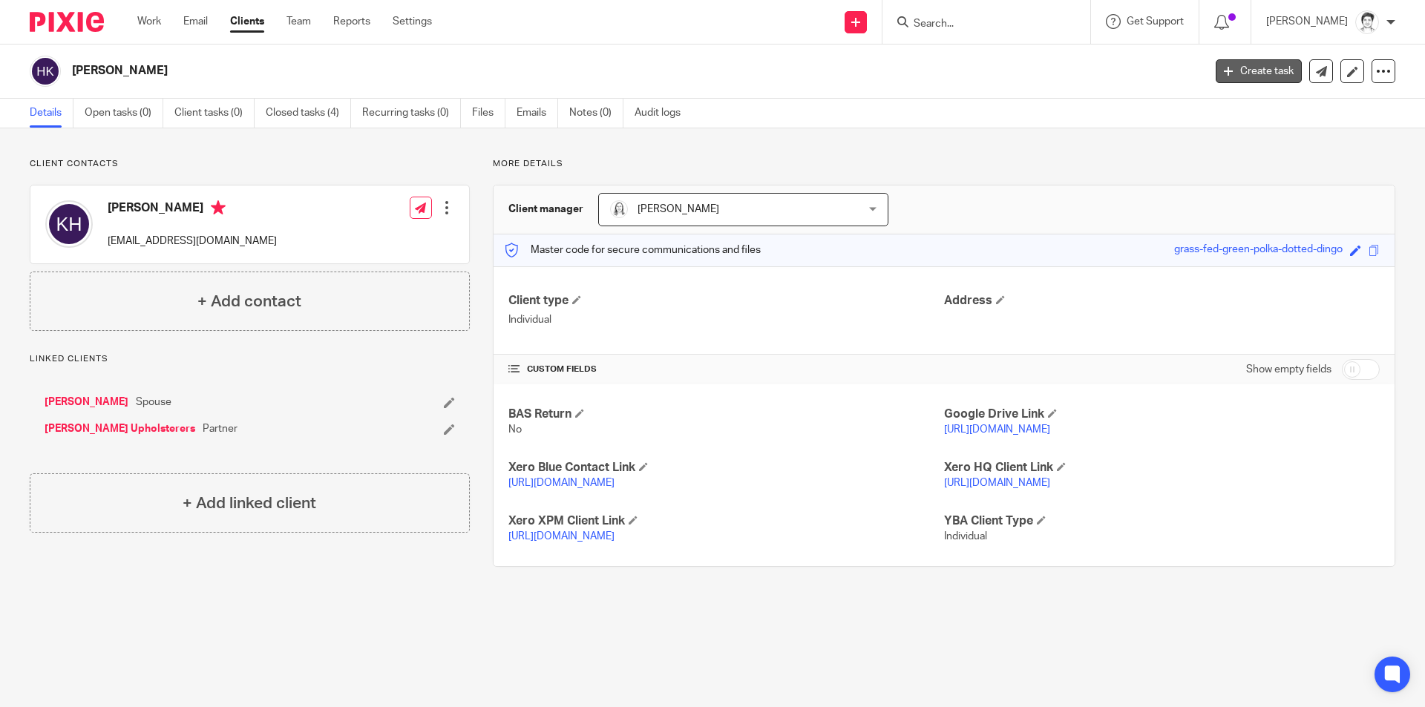
click at [1223, 72] on link "Create task" at bounding box center [1259, 71] width 86 height 24
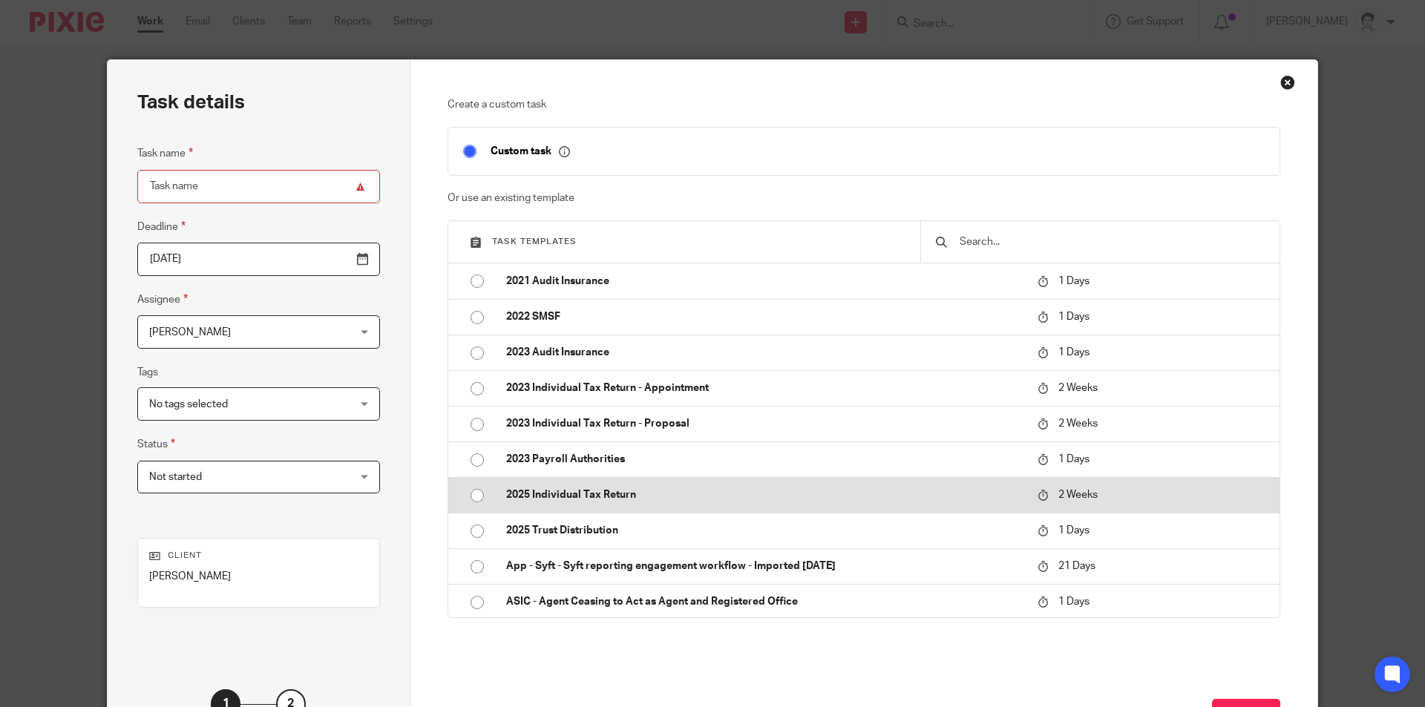
drag, startPoint x: 547, startPoint y: 526, endPoint x: 559, endPoint y: 509, distance: 20.8
click at [547, 526] on p "2025 Trust Distribution" at bounding box center [764, 530] width 516 height 15
type input "[DATE]"
type input "2025 Trust Distribution"
checkbox input "false"
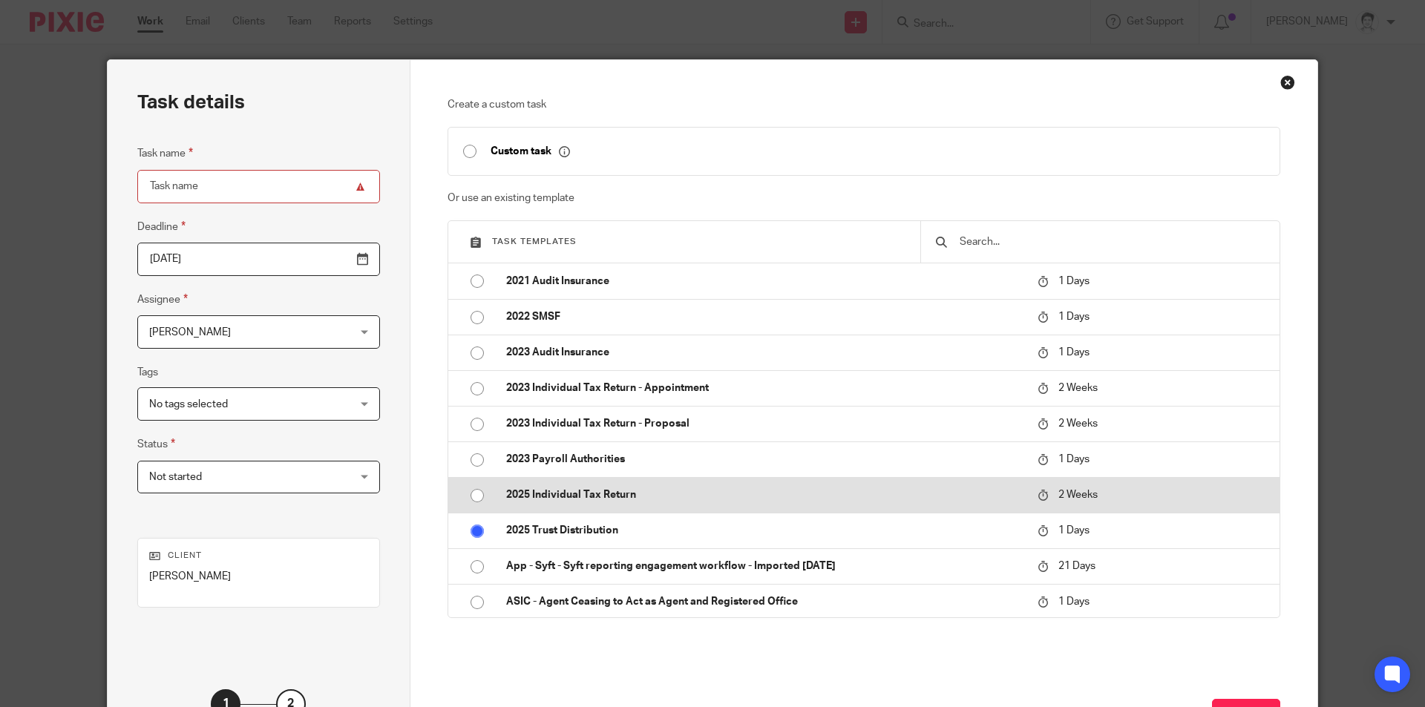
radio input "true"
click at [565, 504] on td "2025 Individual Tax Return" at bounding box center [760, 495] width 539 height 36
type input "[DATE]"
type input "2025 Individual Tax Return"
radio input "true"
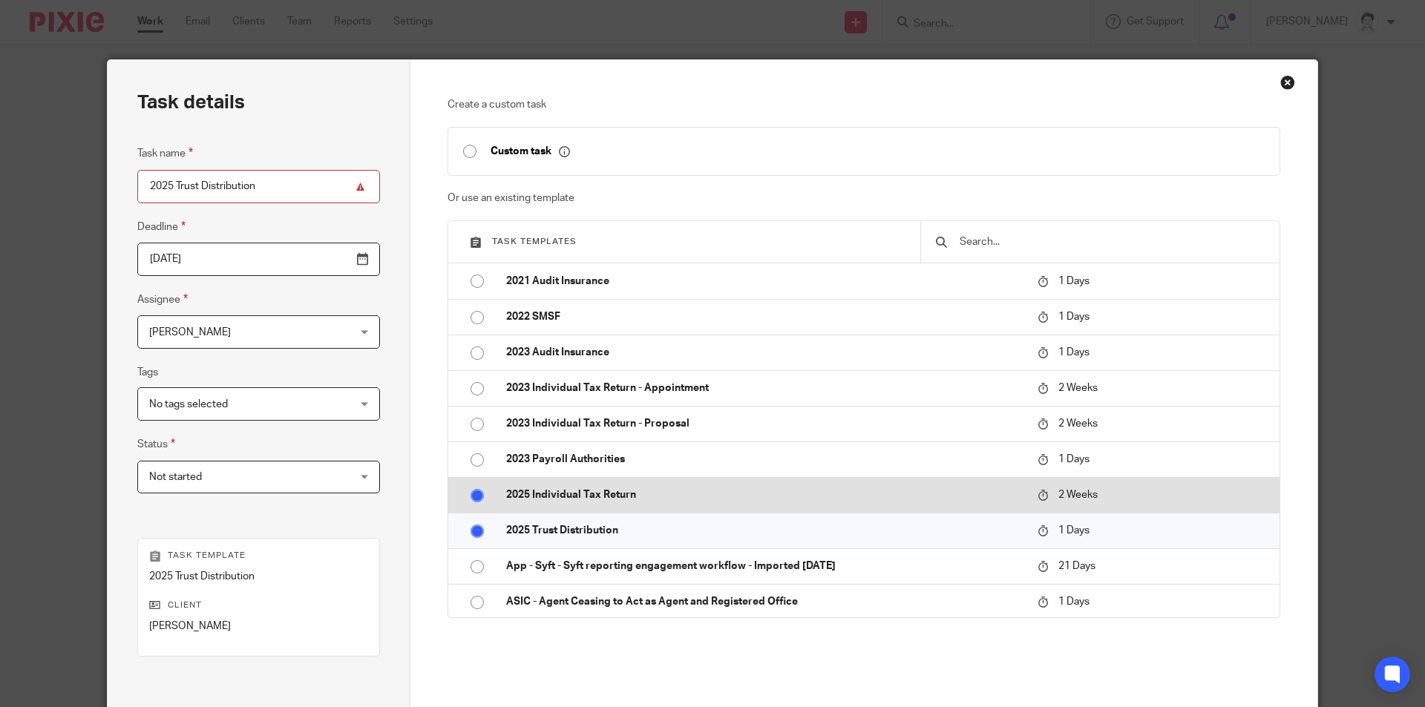
radio input "false"
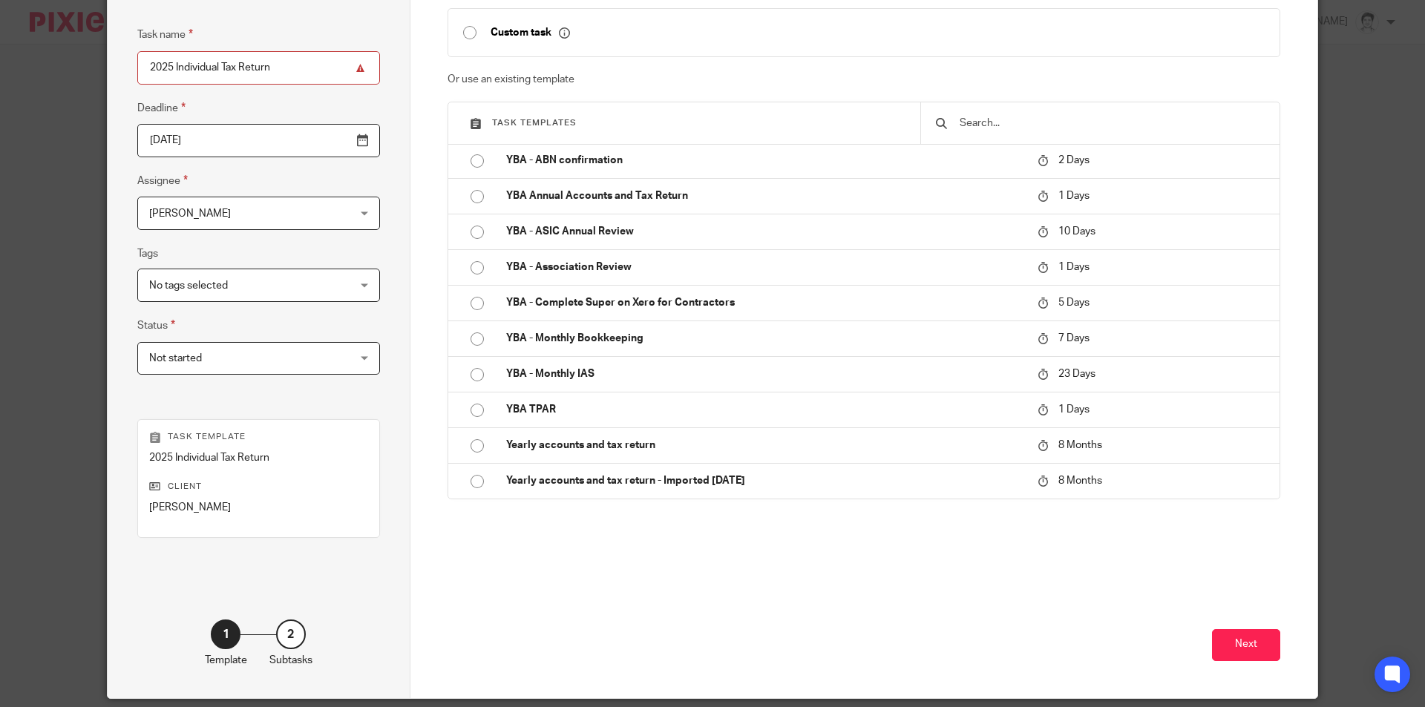
scroll to position [170, 0]
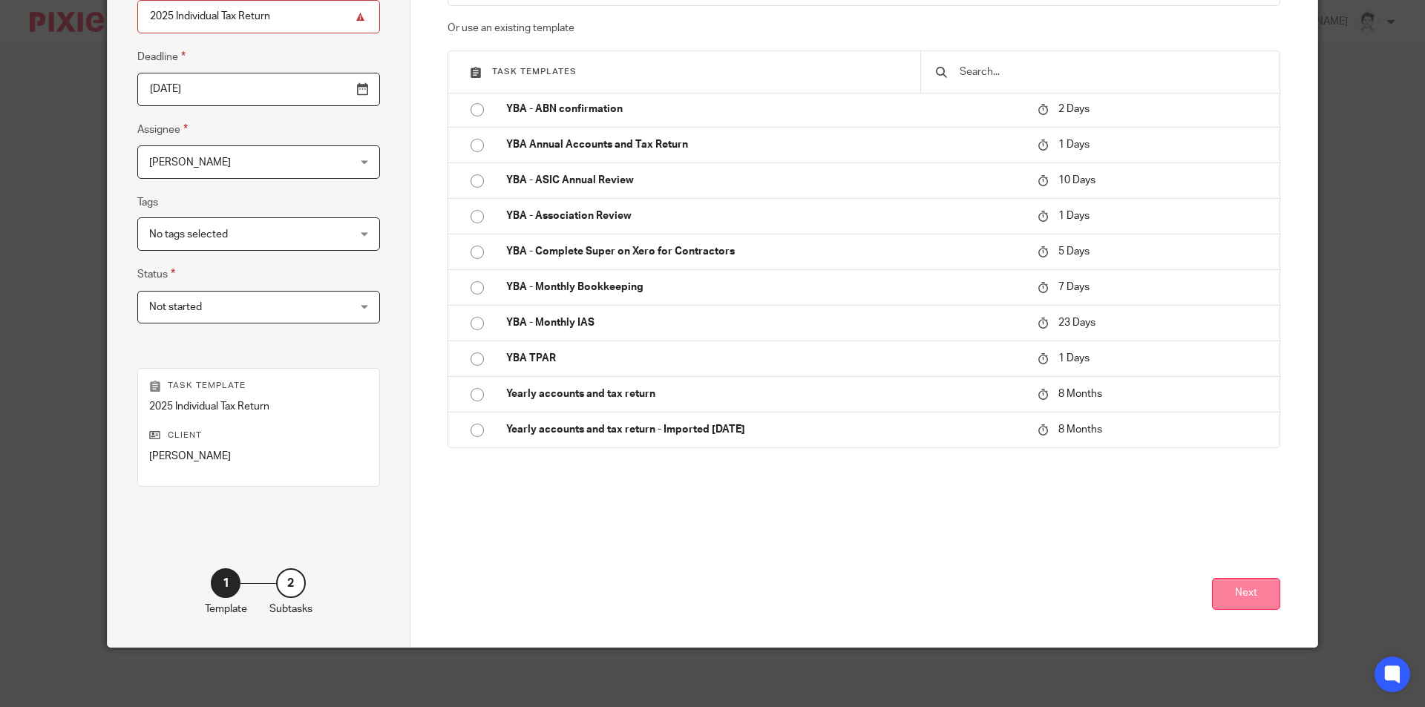
click at [1230, 596] on button "Next" at bounding box center [1246, 594] width 68 height 32
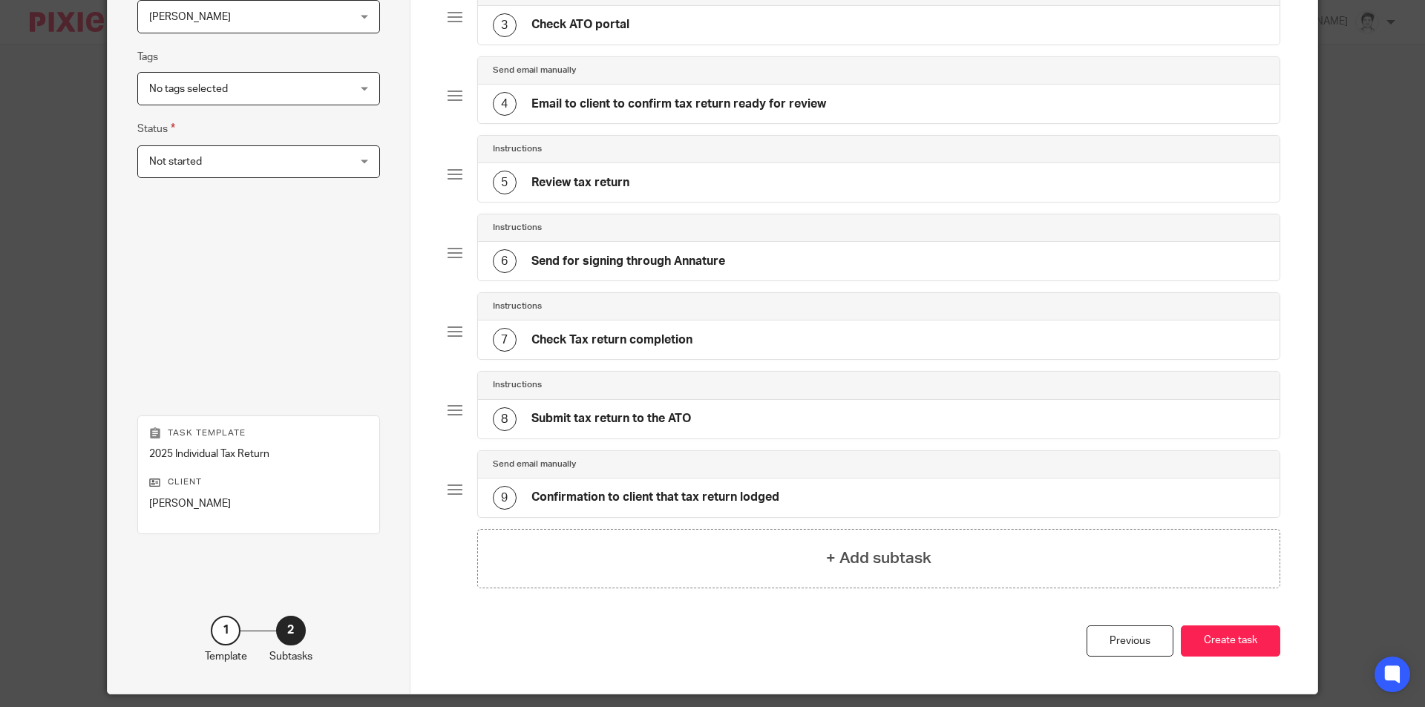
scroll to position [362, 0]
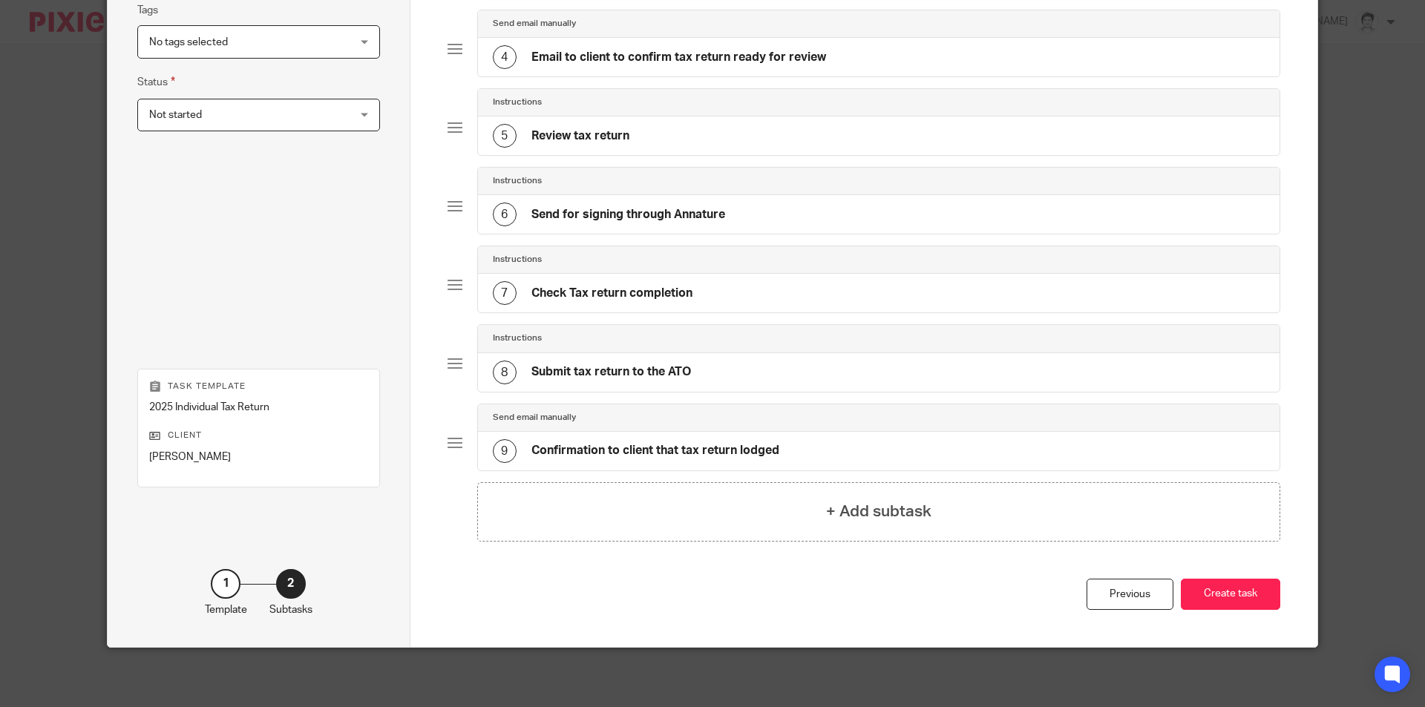
drag, startPoint x: 1245, startPoint y: 600, endPoint x: 1013, endPoint y: 575, distance: 233.6
click at [1246, 600] on button "Create task" at bounding box center [1230, 595] width 99 height 32
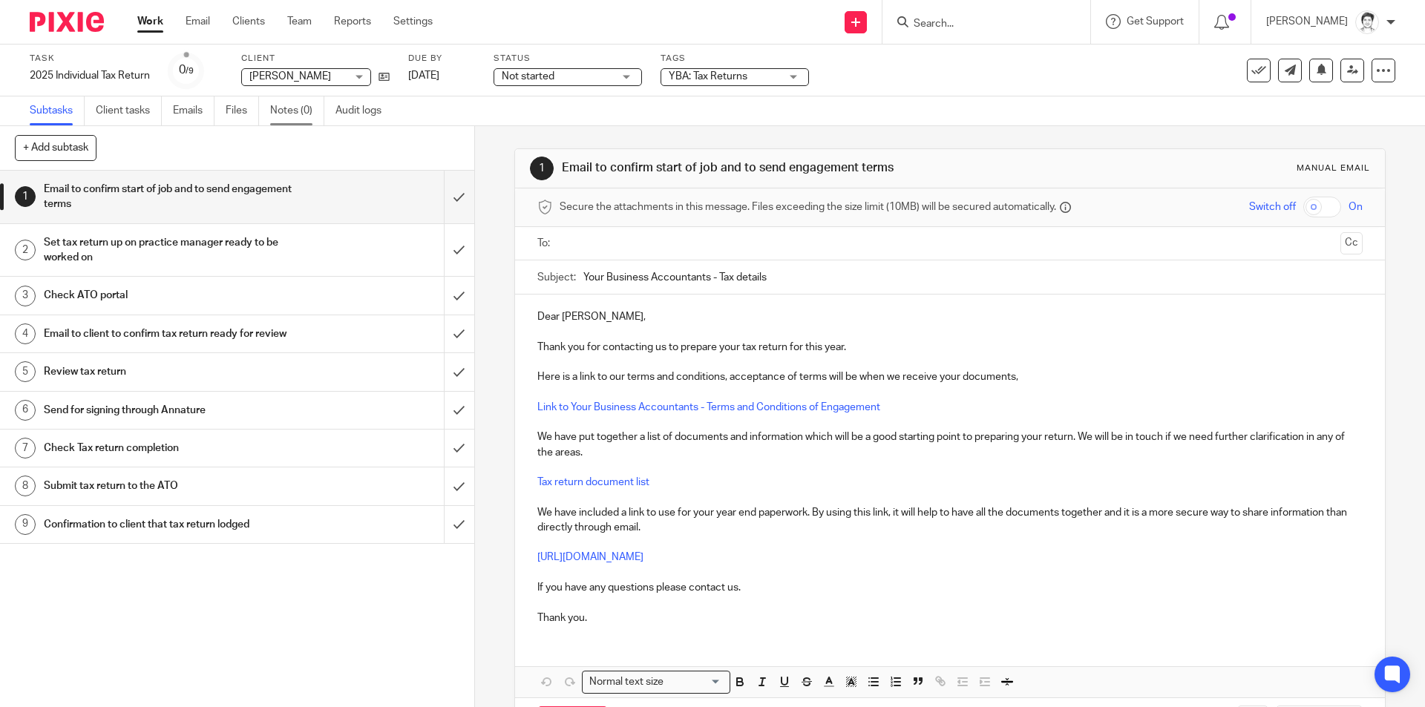
click at [285, 114] on link "Notes (0)" at bounding box center [297, 110] width 54 height 29
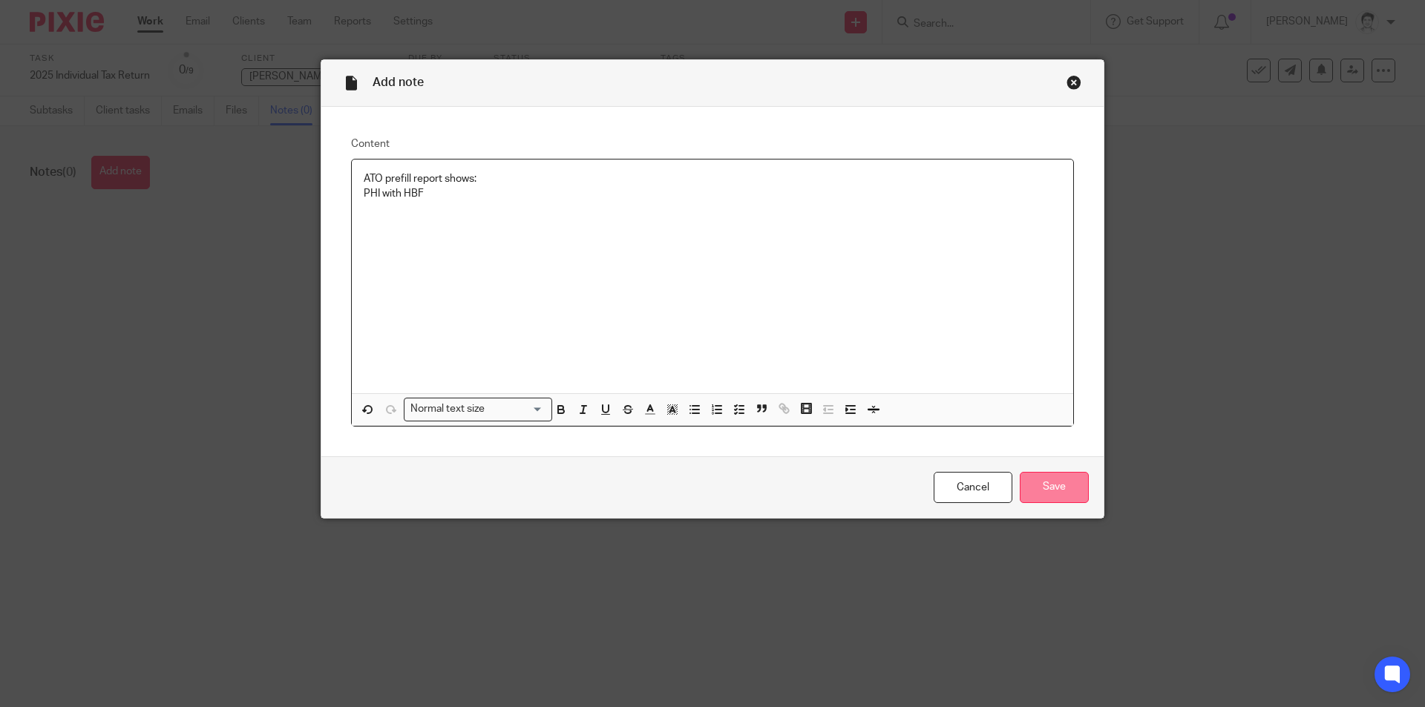
click at [1049, 491] on input "Save" at bounding box center [1054, 488] width 69 height 32
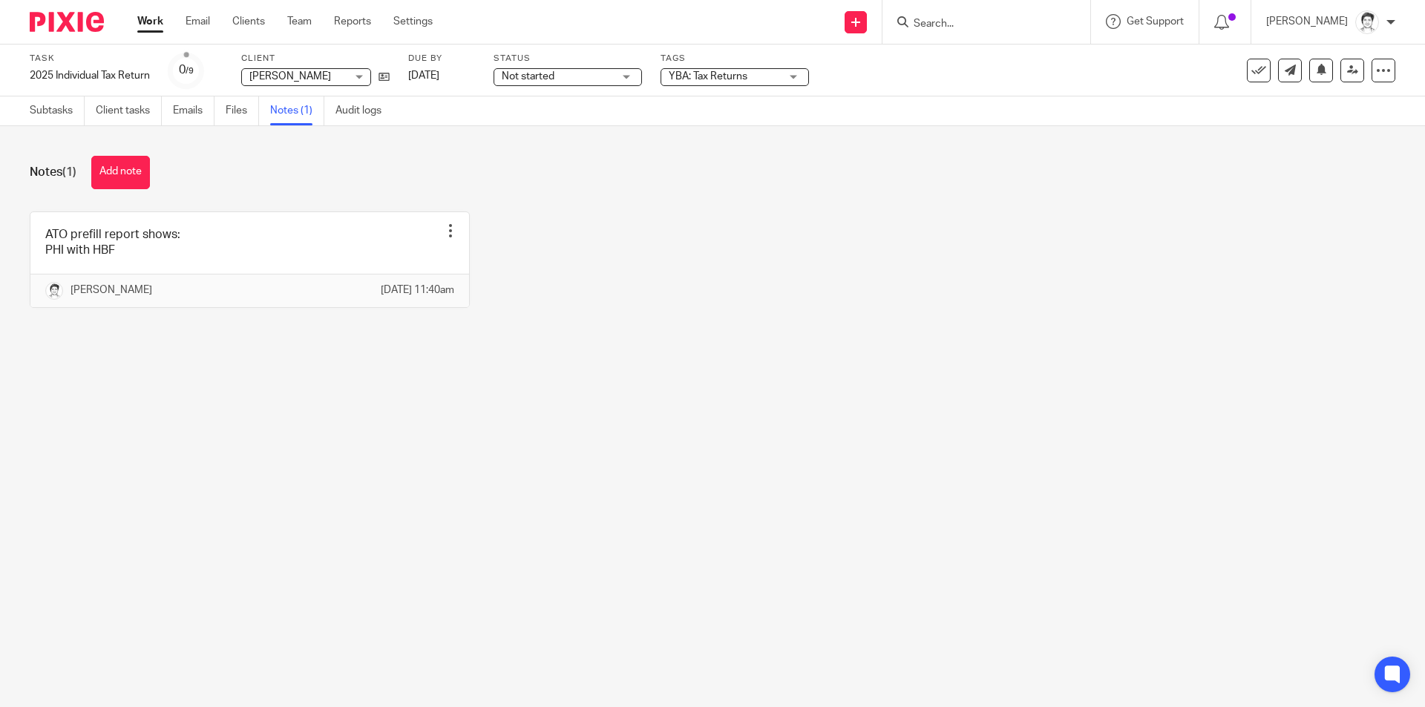
click at [132, 176] on button "Add note" at bounding box center [120, 172] width 59 height 33
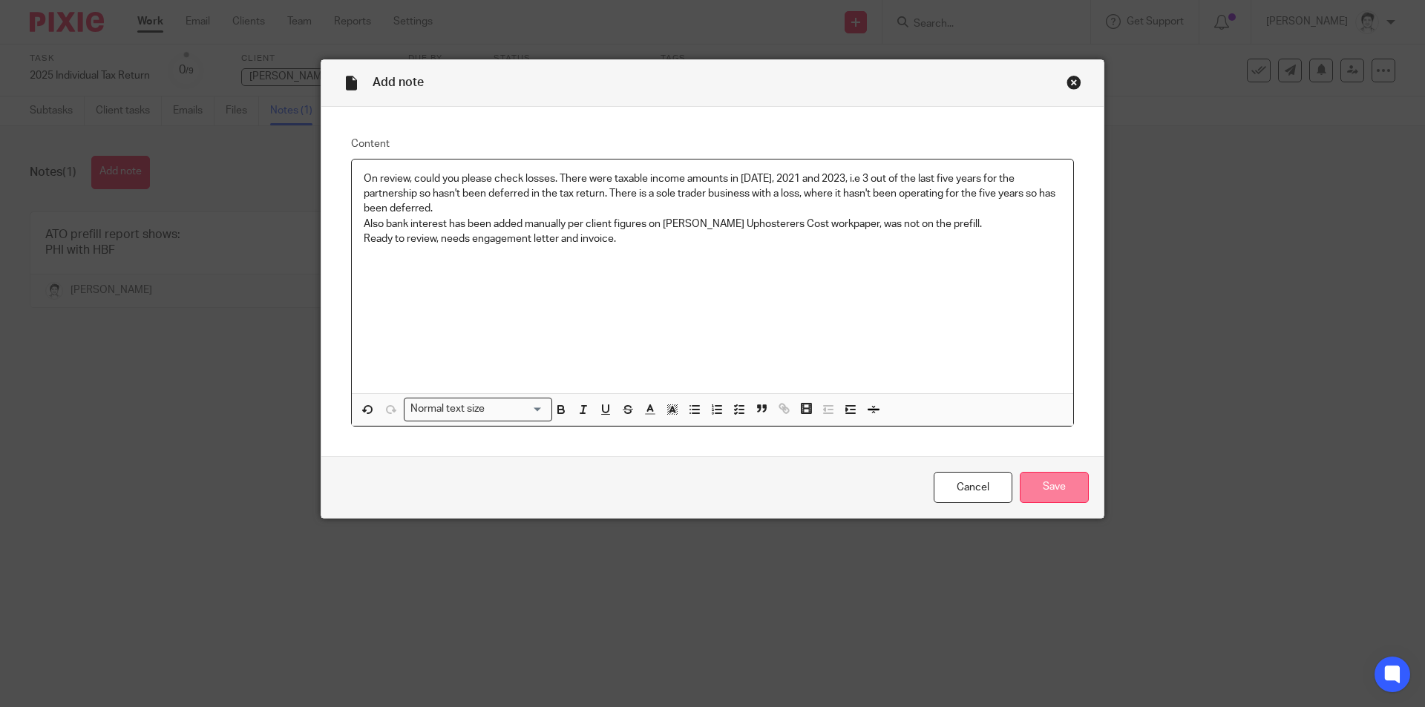
click at [1041, 473] on input "Save" at bounding box center [1054, 488] width 69 height 32
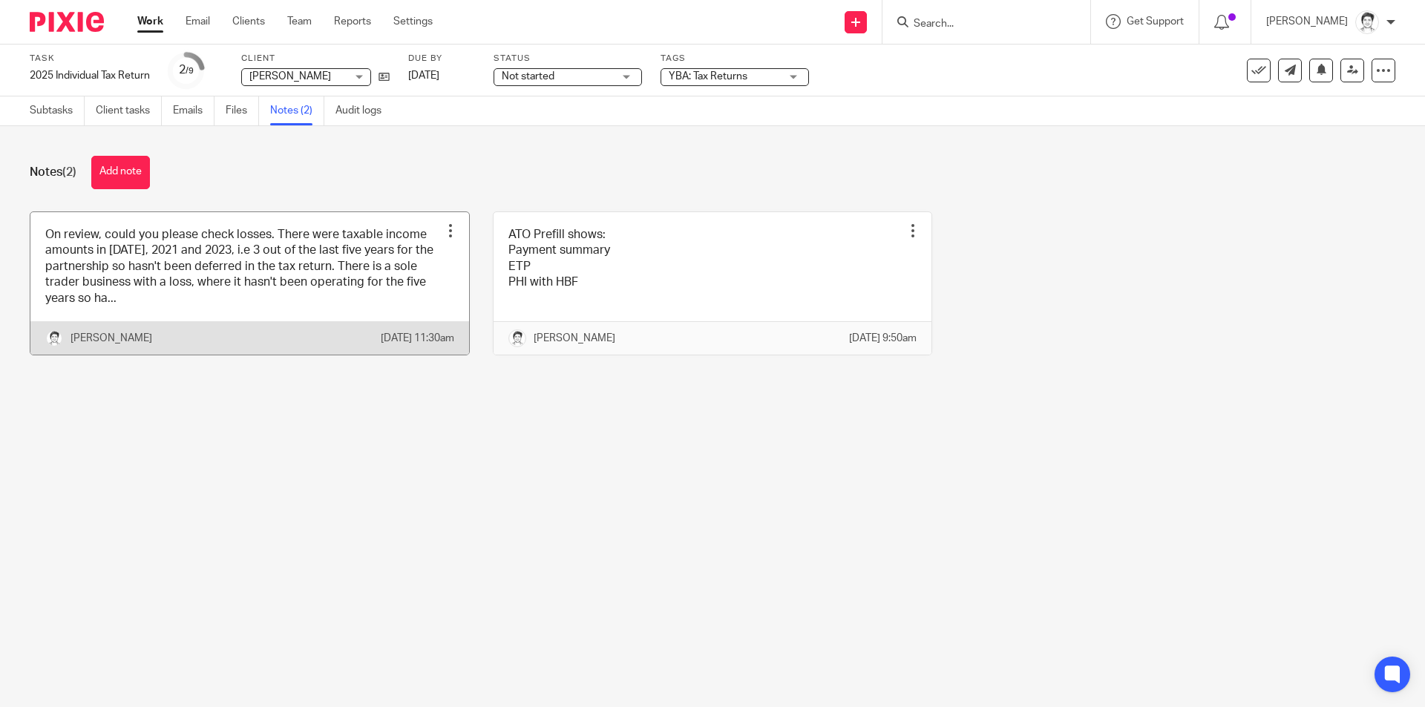
click at [153, 284] on link at bounding box center [249, 283] width 439 height 142
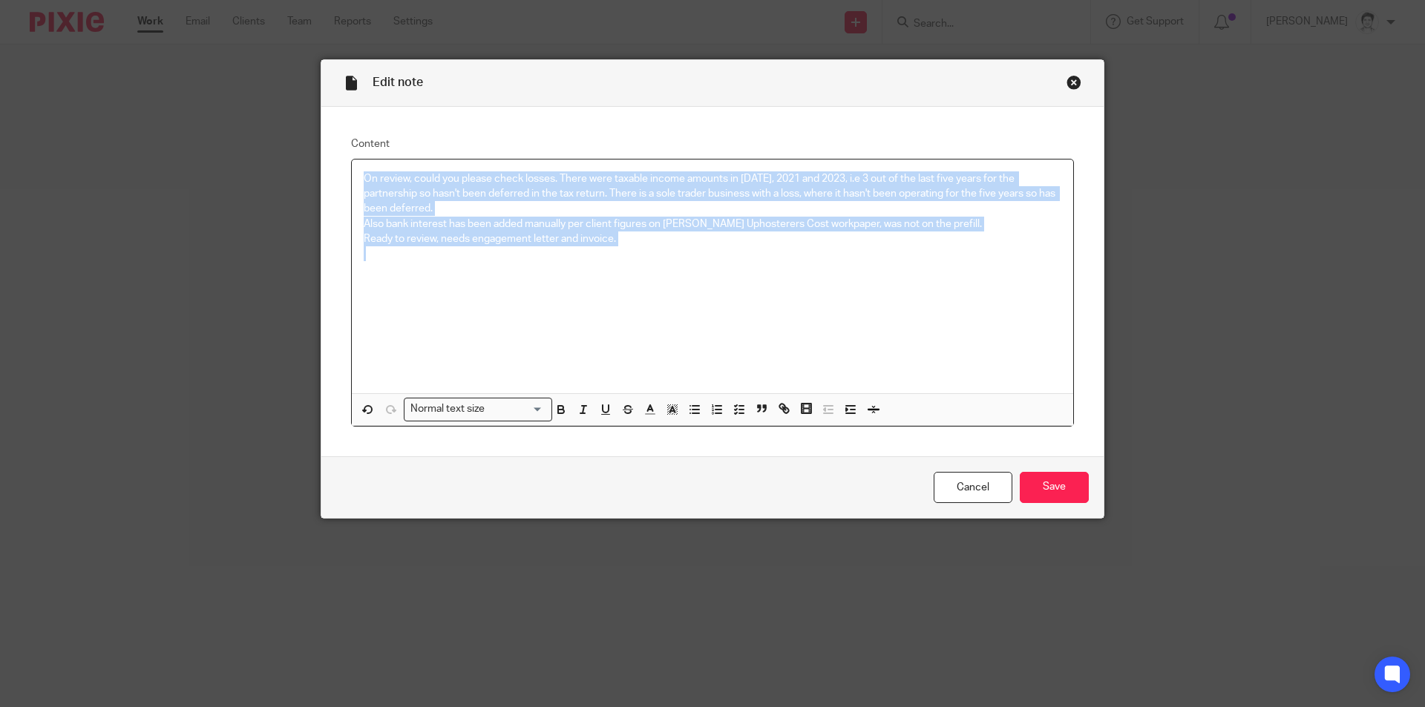
drag, startPoint x: 376, startPoint y: 177, endPoint x: 662, endPoint y: 257, distance: 296.7
click at [662, 257] on div "On review, could you please check losses. There were taxable income amounts in …" at bounding box center [712, 277] width 721 height 234
copy div "On review, could you please check losses. There were taxable income amounts in …"
drag, startPoint x: 1073, startPoint y: 492, endPoint x: 1080, endPoint y: 483, distance: 11.6
click at [1073, 491] on input "Save" at bounding box center [1054, 488] width 69 height 32
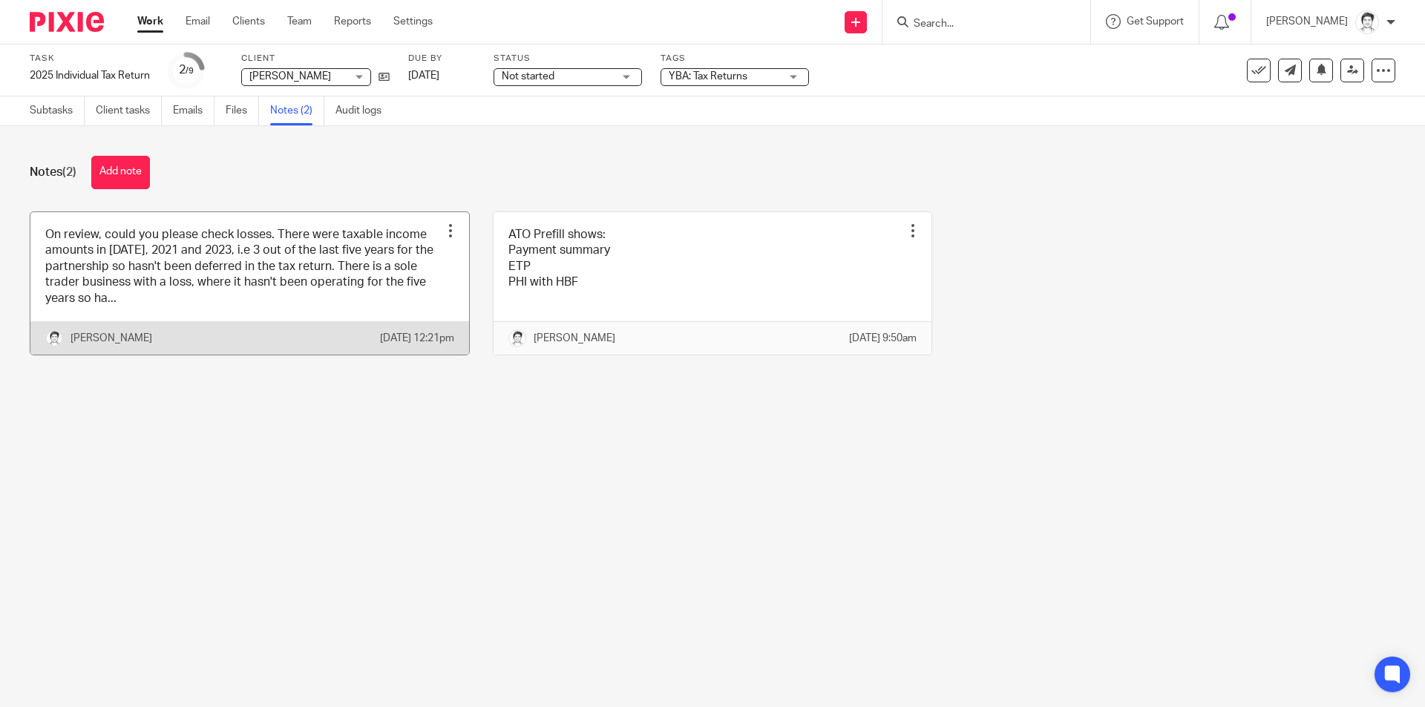
click at [192, 289] on link at bounding box center [249, 283] width 439 height 142
click at [207, 298] on link at bounding box center [249, 283] width 439 height 142
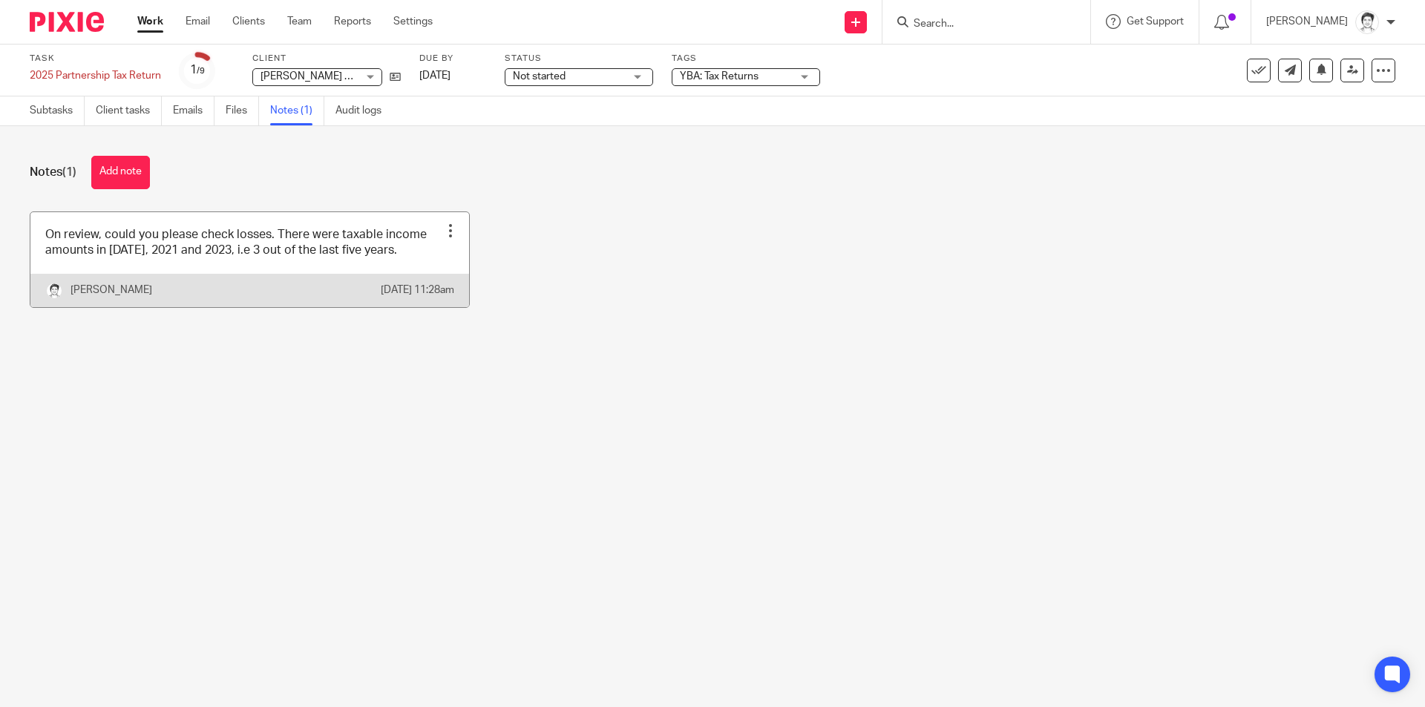
click at [351, 268] on link at bounding box center [249, 259] width 439 height 95
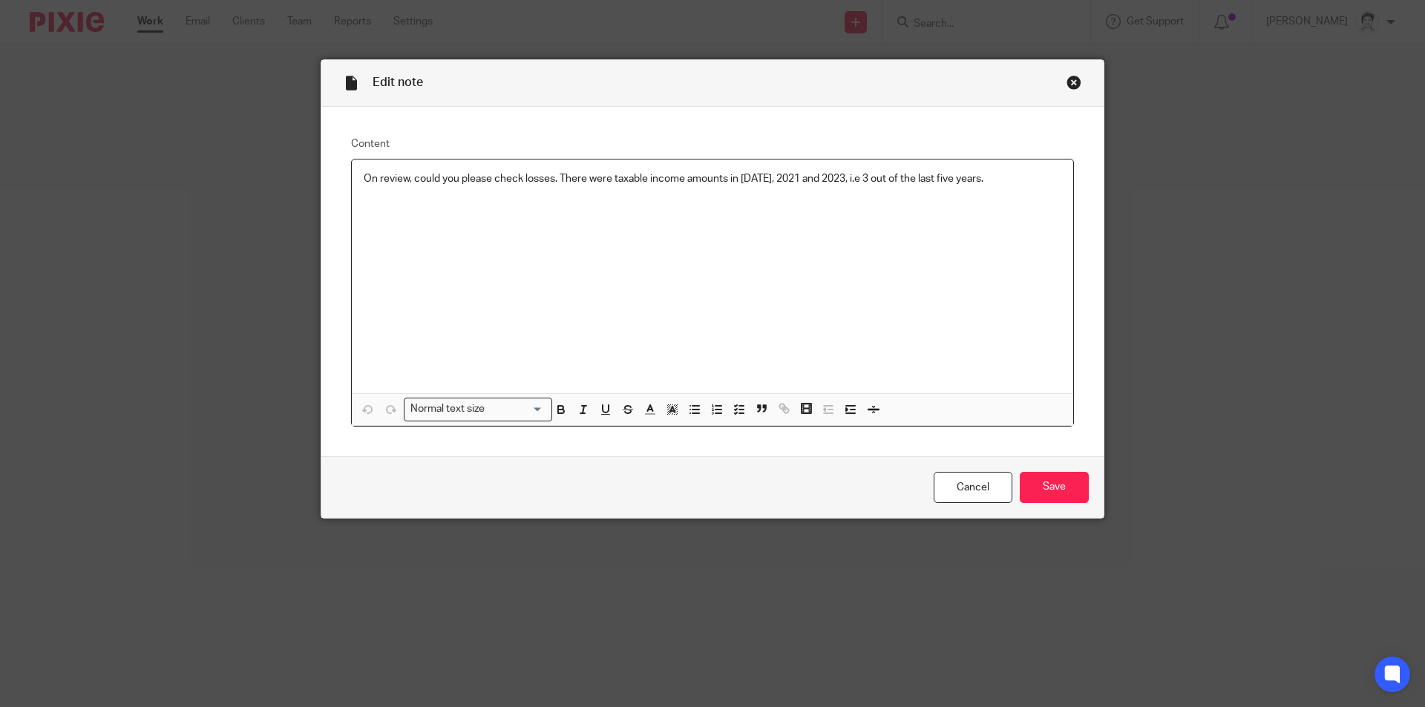
click at [992, 187] on div "On review, could you please check losses. There were taxable income amounts in …" at bounding box center [712, 277] width 721 height 234
click at [1042, 177] on p "On review, could you please check losses. There were taxable income amounts in …" at bounding box center [713, 178] width 698 height 15
click at [1054, 179] on p "On review, could you please check losses. There were taxable income amounts in …" at bounding box center [713, 178] width 698 height 15
click at [1043, 479] on input "Save" at bounding box center [1054, 488] width 69 height 32
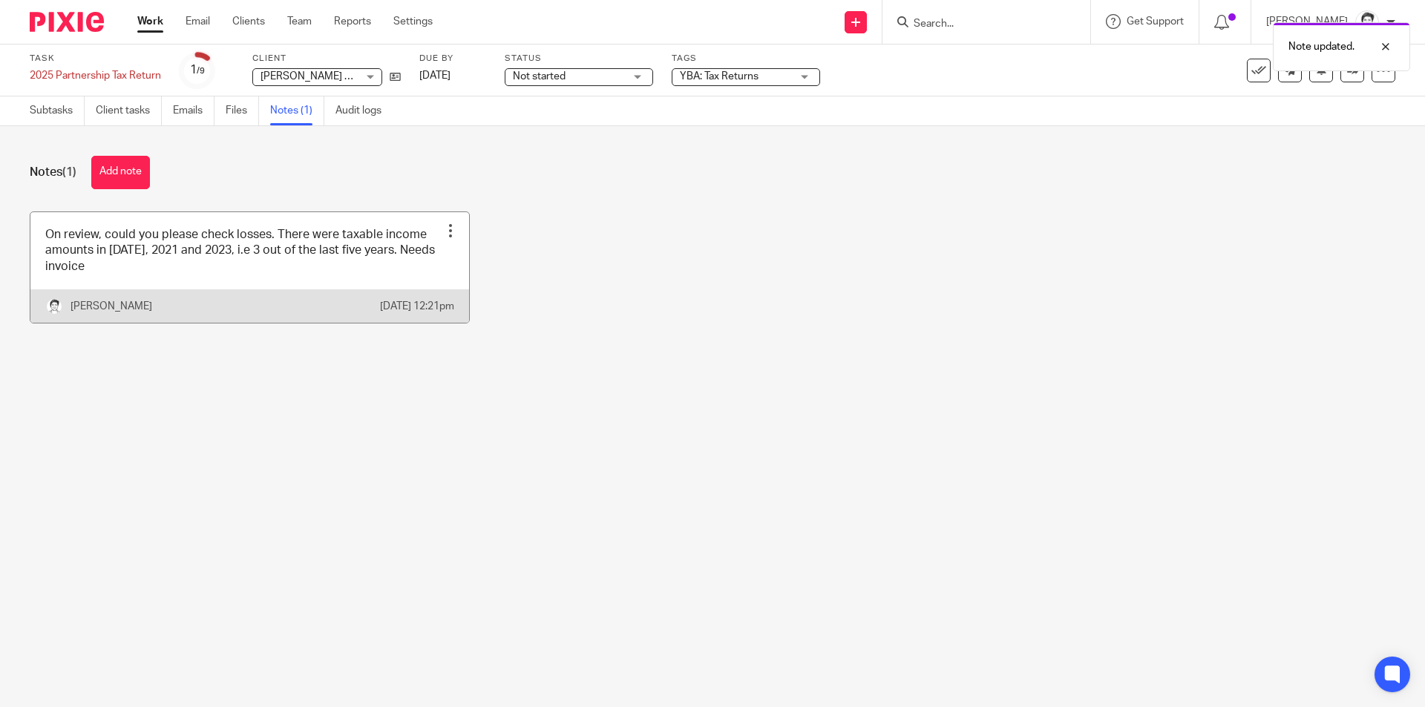
click at [176, 271] on link at bounding box center [249, 267] width 439 height 111
click at [177, 271] on link at bounding box center [249, 267] width 439 height 111
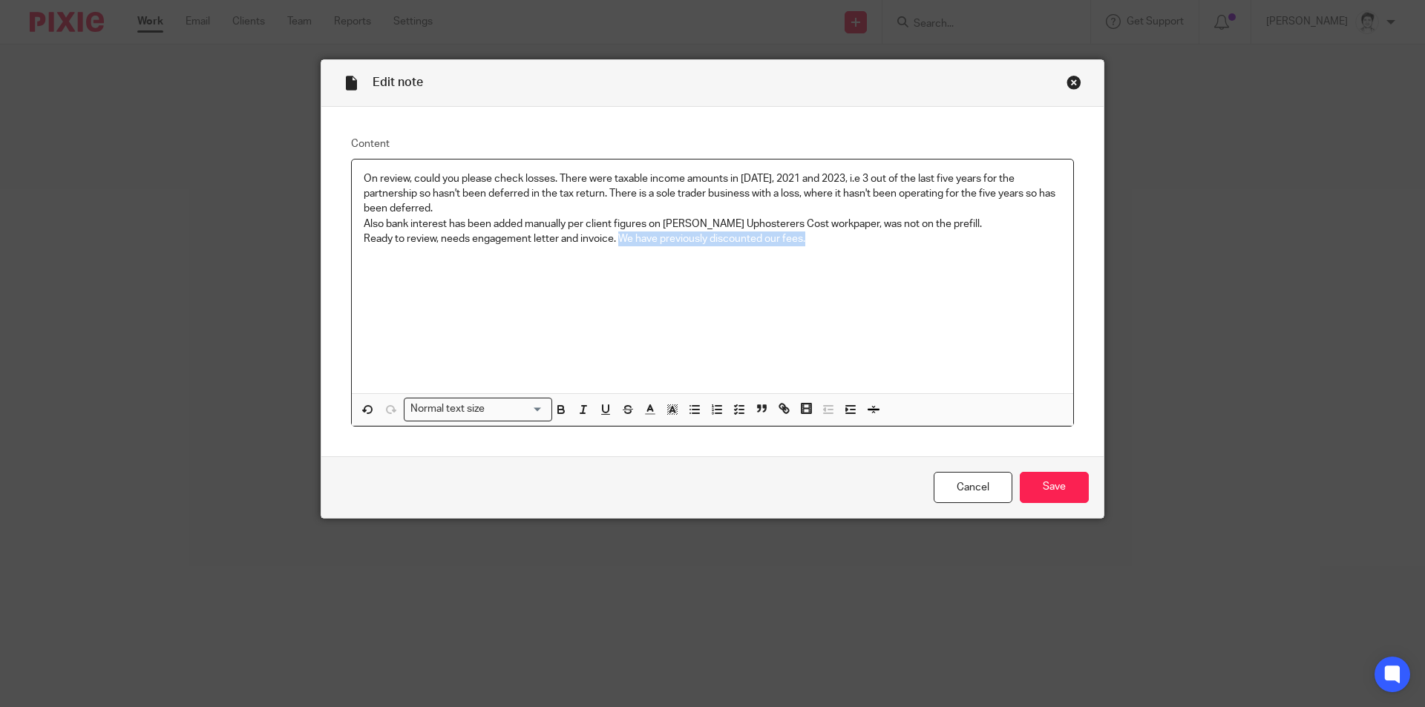
drag, startPoint x: 818, startPoint y: 243, endPoint x: 616, endPoint y: 237, distance: 202.0
click at [616, 237] on p "Ready to review, needs engagement letter and invoice. We have previously discou…" at bounding box center [713, 239] width 698 height 15
copy p "We have previously discounted our fees."
click at [1085, 505] on div "Cancel Save" at bounding box center [712, 487] width 782 height 62
click at [1066, 496] on input "Save" at bounding box center [1054, 488] width 69 height 32
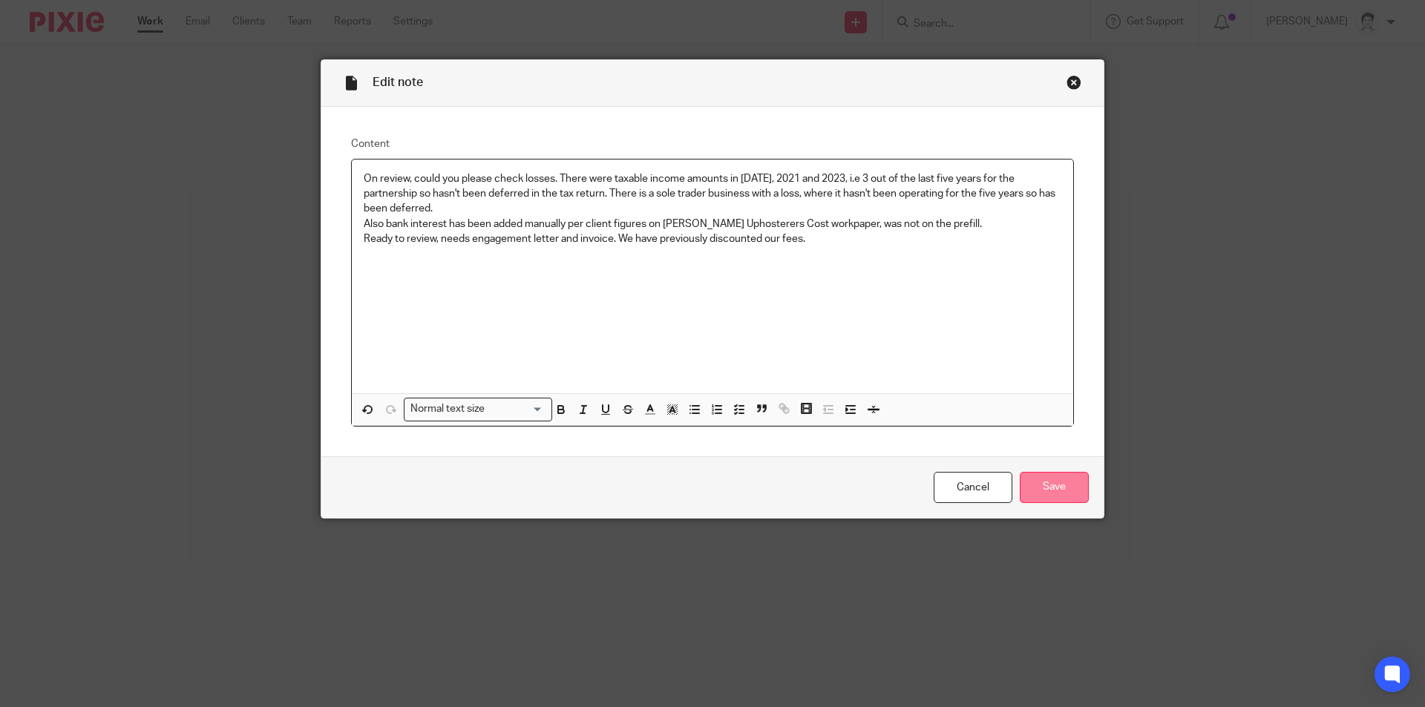
click at [1054, 485] on input "Save" at bounding box center [1054, 488] width 69 height 32
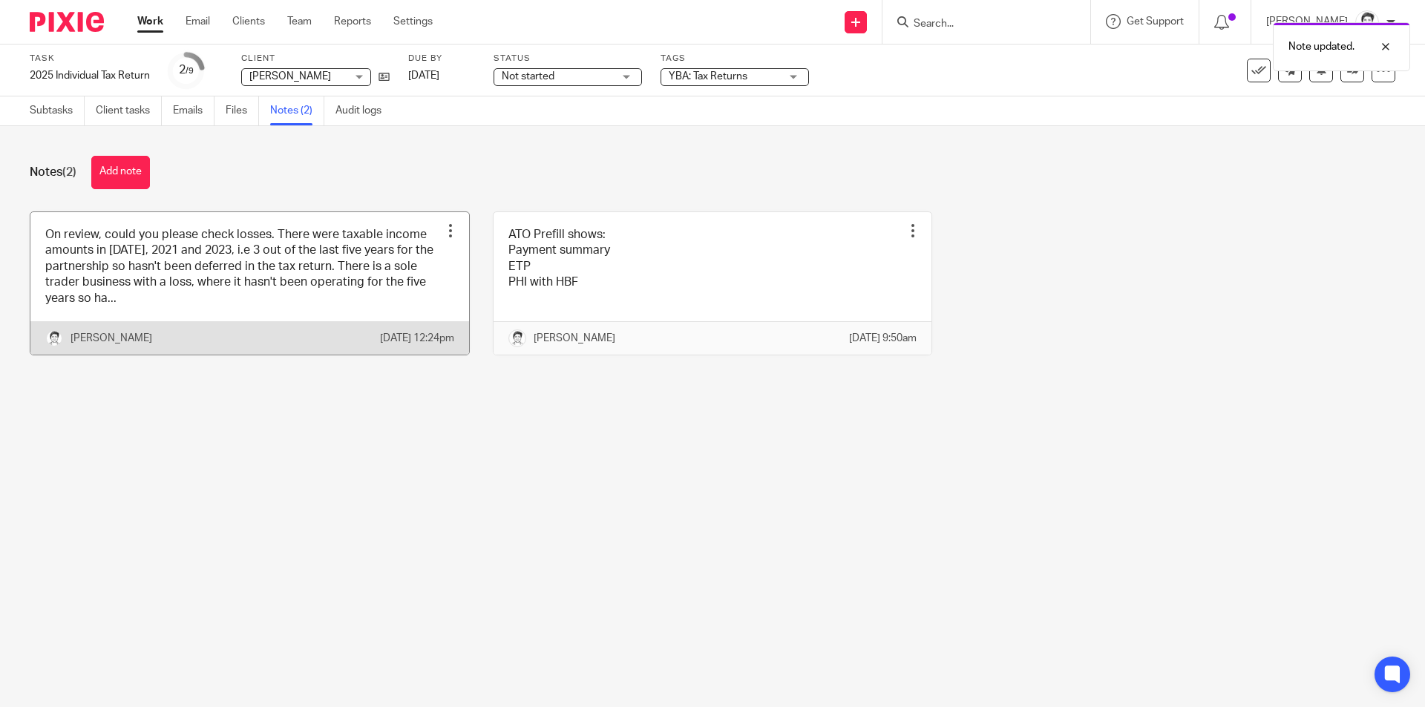
click at [291, 258] on link at bounding box center [249, 283] width 439 height 142
click at [292, 257] on link at bounding box center [249, 283] width 439 height 142
click at [144, 306] on link at bounding box center [249, 283] width 439 height 142
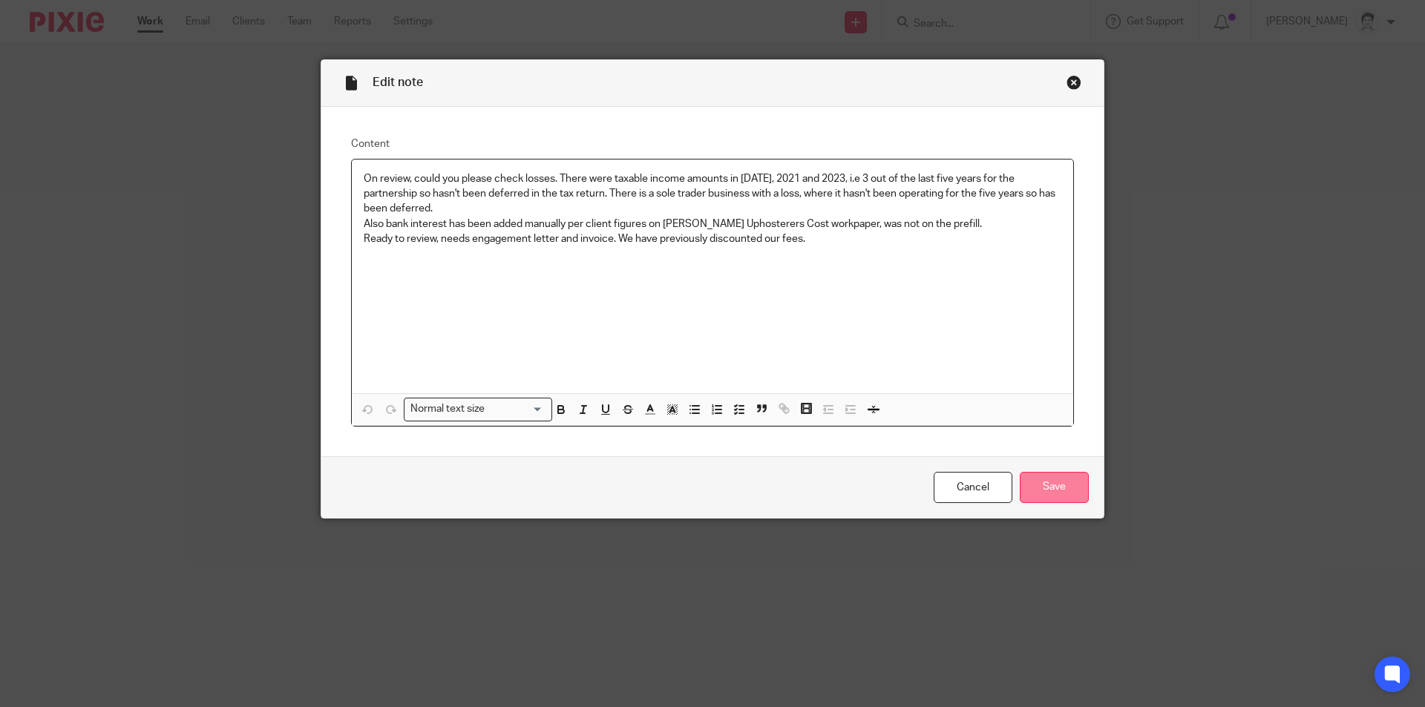
click at [1055, 487] on input "Save" at bounding box center [1054, 488] width 69 height 32
click at [958, 494] on link "Cancel" at bounding box center [973, 488] width 79 height 32
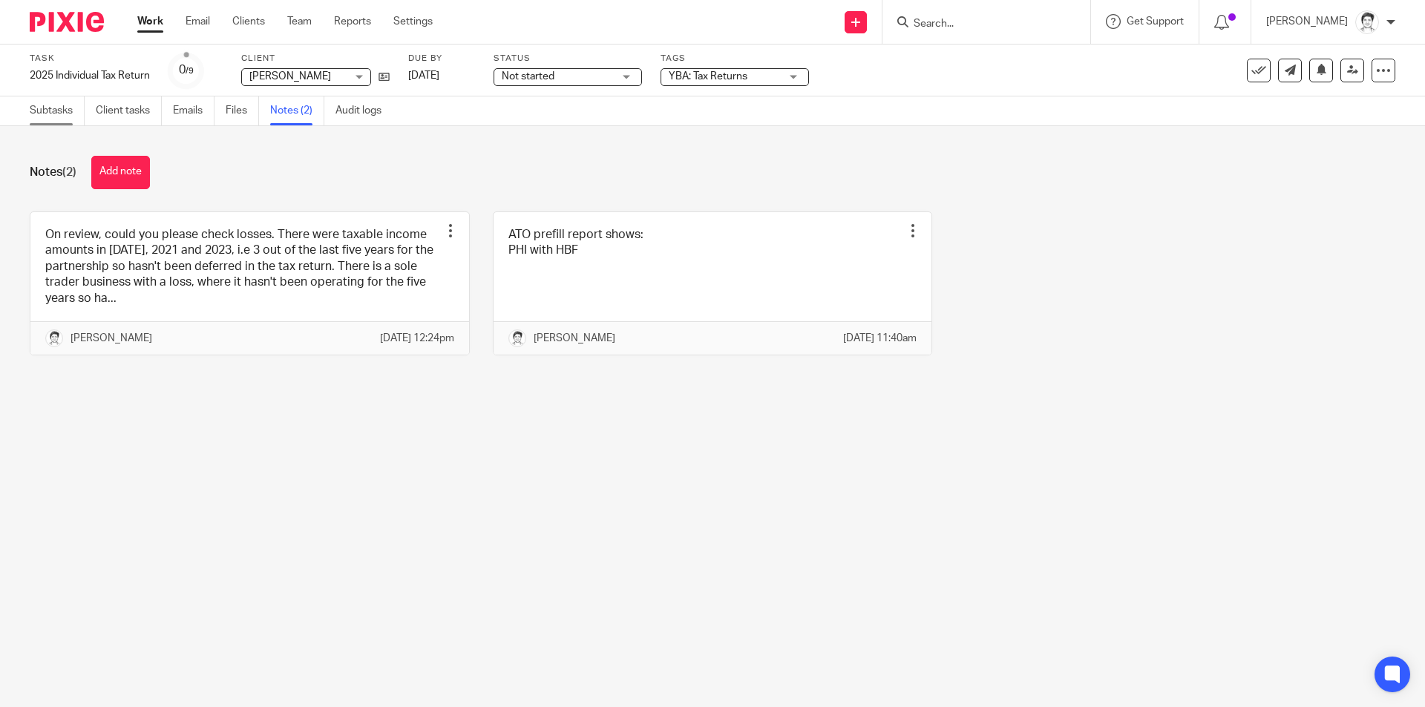
click at [58, 111] on link "Subtasks" at bounding box center [57, 110] width 55 height 29
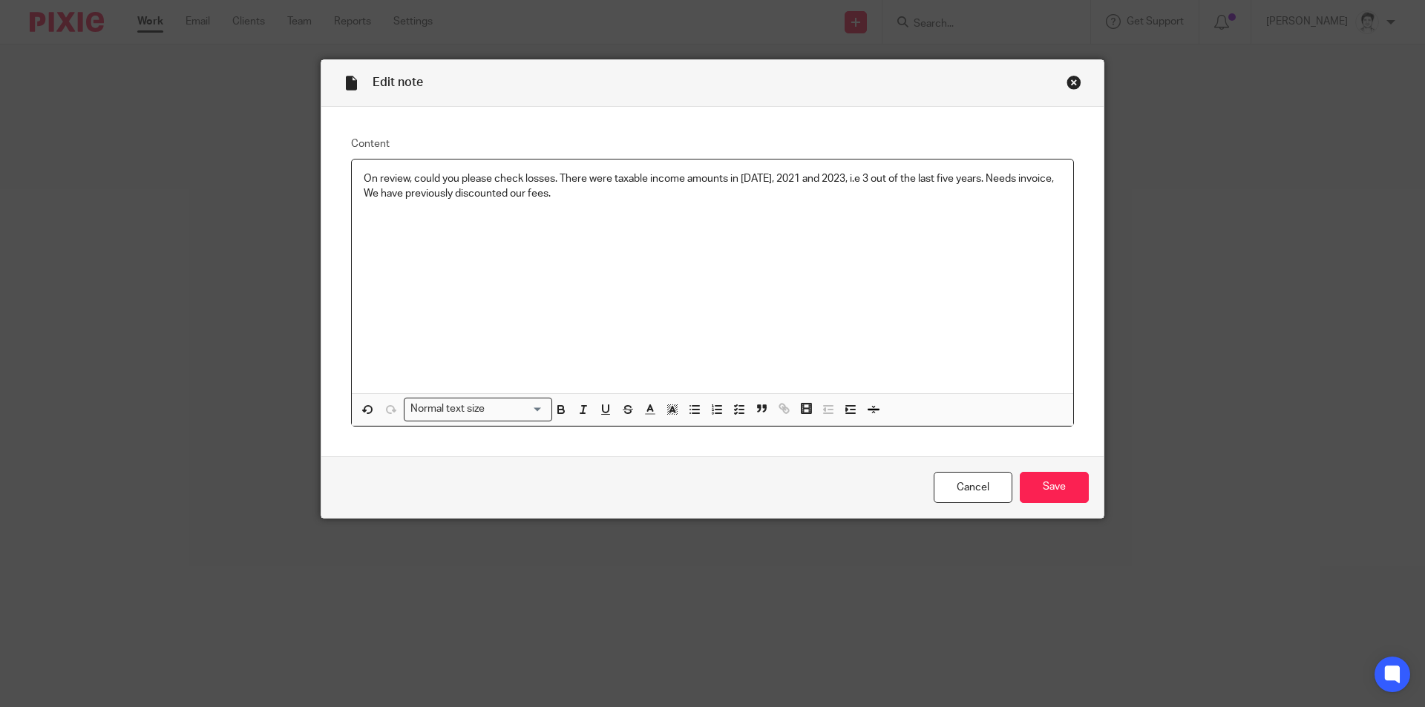
click at [364, 197] on p "On review, could you please check losses. There were taxable income amounts in …" at bounding box center [713, 186] width 698 height 30
click at [1069, 485] on input "Save" at bounding box center [1054, 488] width 69 height 32
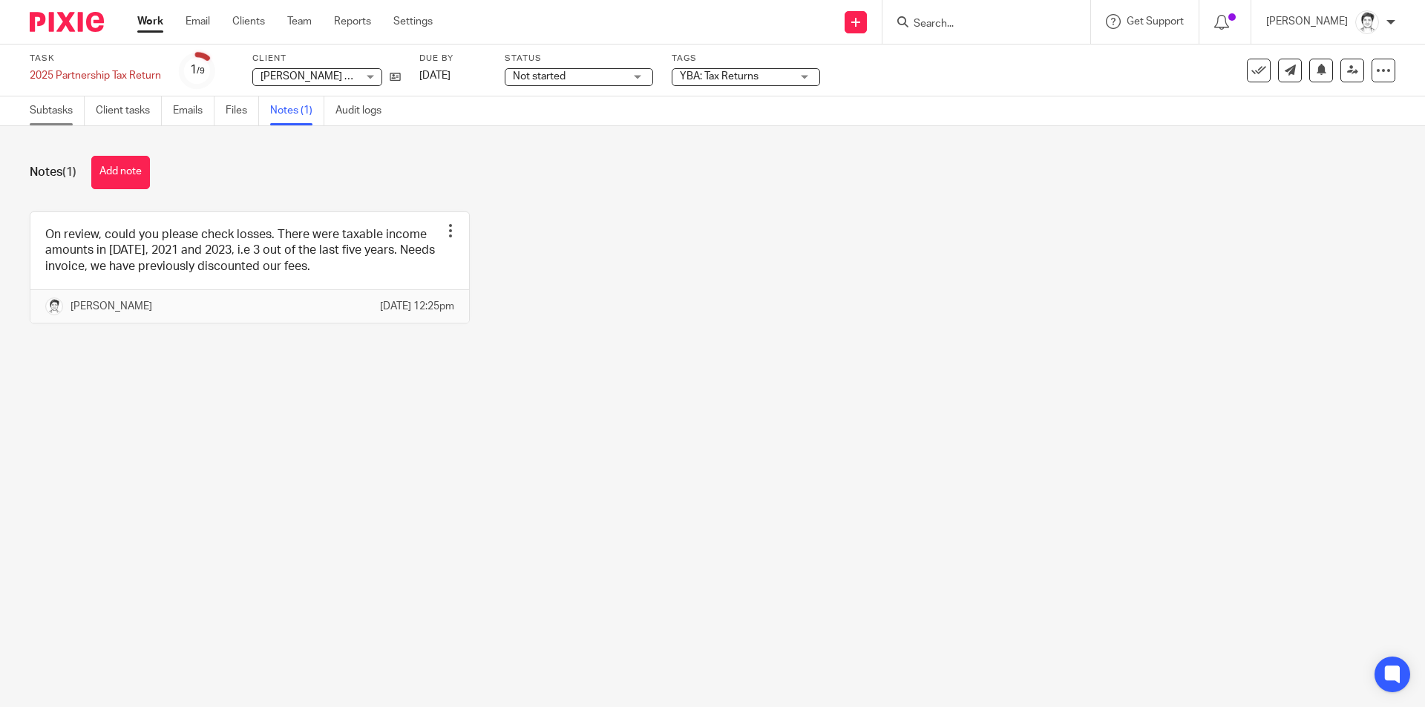
click at [35, 112] on link "Subtasks" at bounding box center [57, 110] width 55 height 29
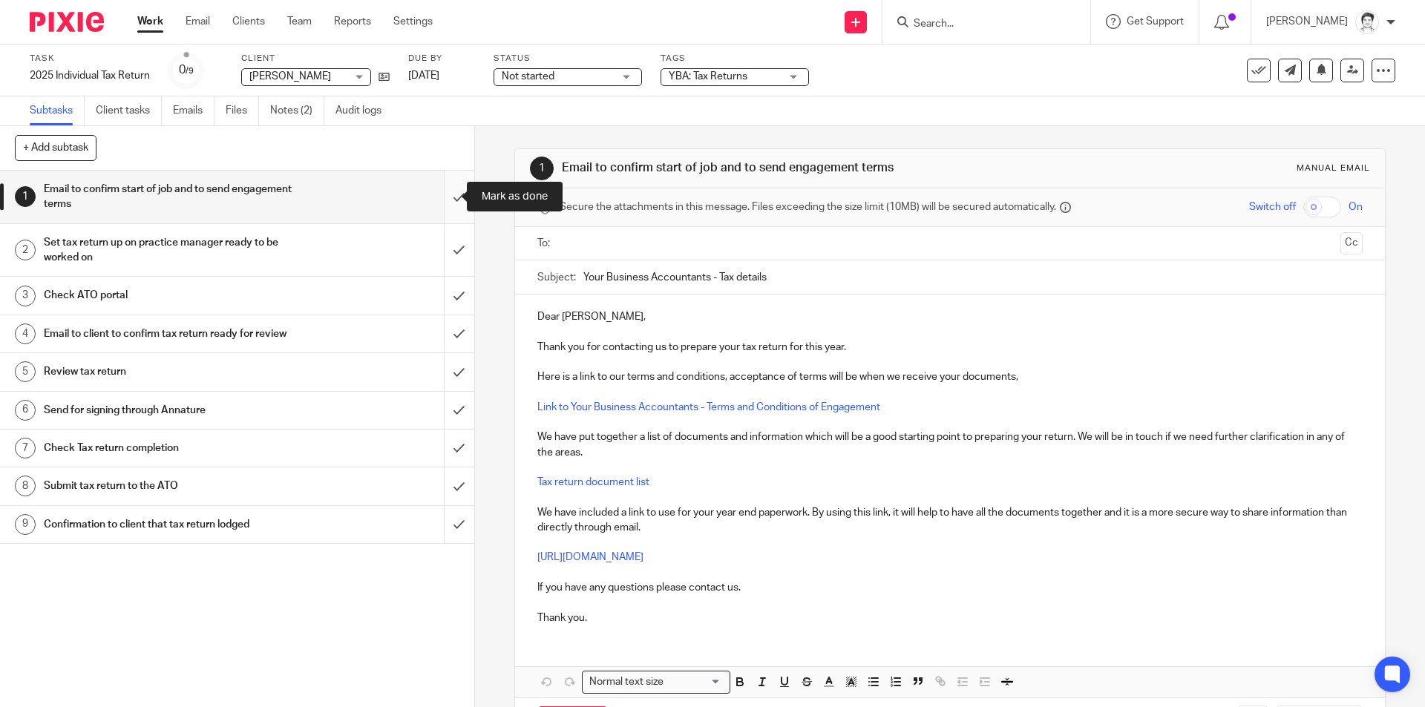
click at [437, 201] on input "submit" at bounding box center [237, 197] width 474 height 53
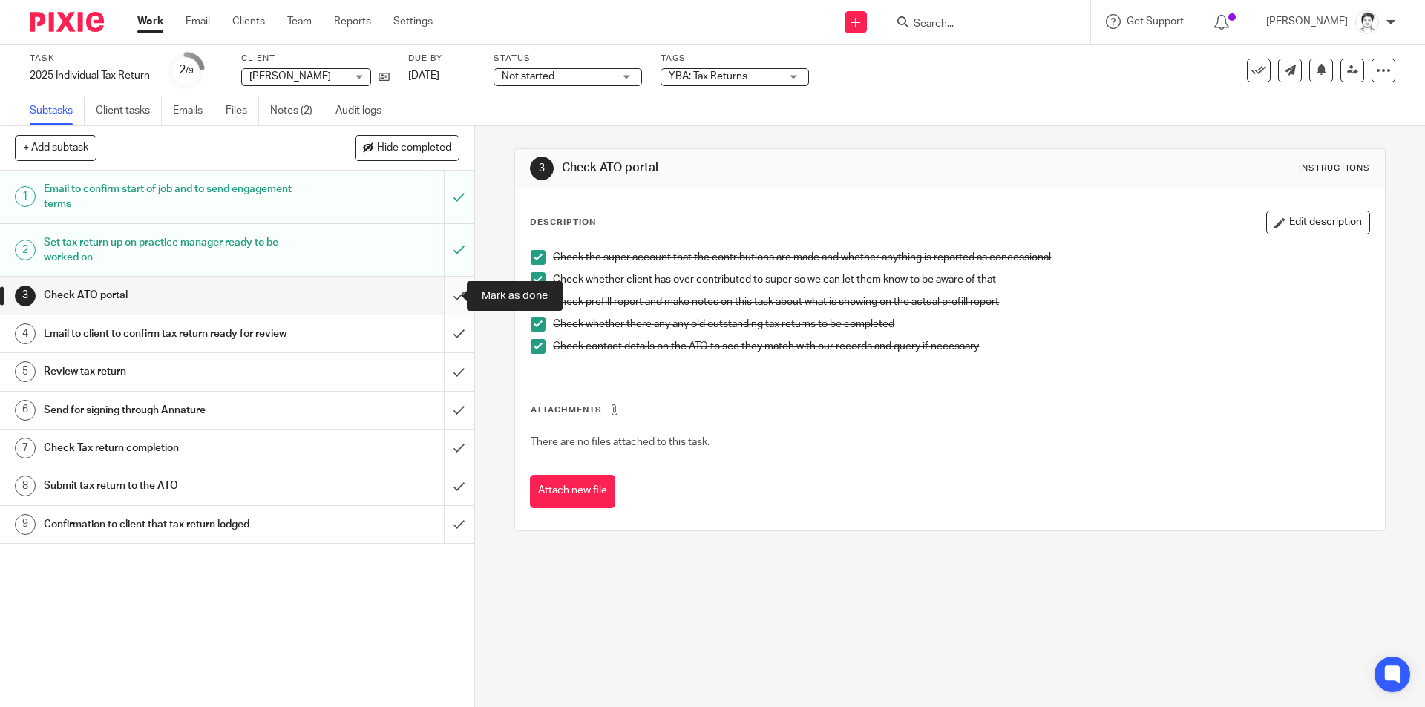
click at [452, 293] on input "submit" at bounding box center [237, 295] width 474 height 37
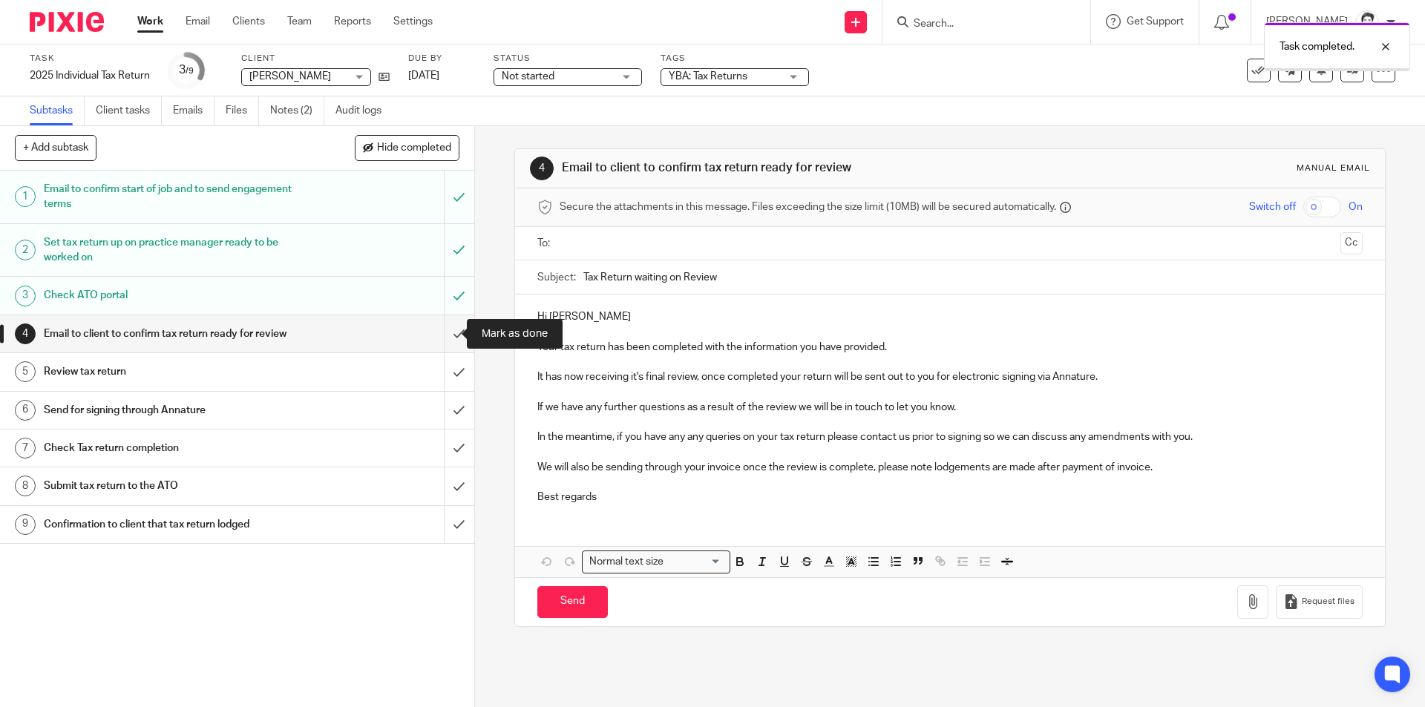
click at [442, 332] on input "submit" at bounding box center [237, 333] width 474 height 37
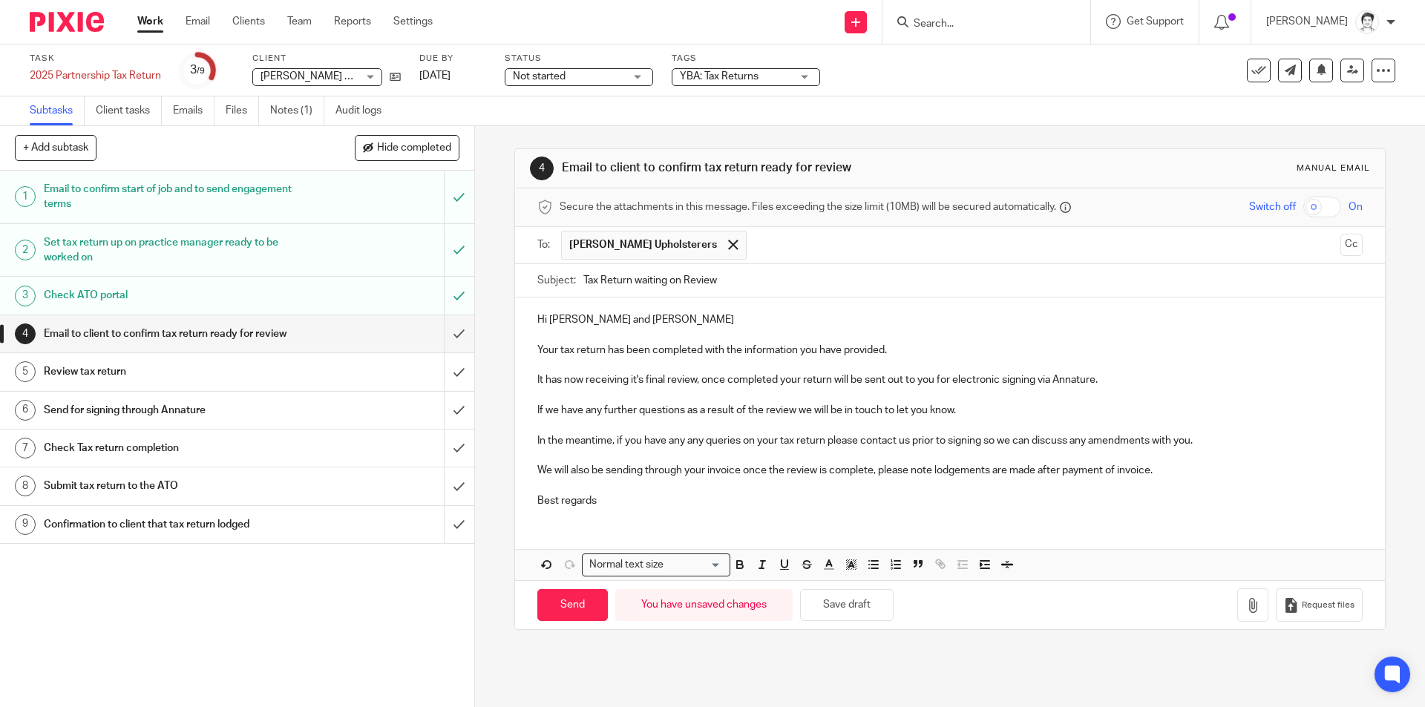
click at [547, 379] on p "It has now receiving it's final review, once completed your return will be sent…" at bounding box center [949, 380] width 824 height 15
click at [564, 382] on p "It has now receiving it's final review, once completed your return will be sent…" at bounding box center [949, 380] width 824 height 15
click at [580, 378] on p "It has now receiving it's final review, once completed your return will be sent…" at bounding box center [949, 380] width 824 height 15
click at [594, 378] on p "It has now receiving it's final review, once completed your return will be sent…" at bounding box center [949, 380] width 824 height 15
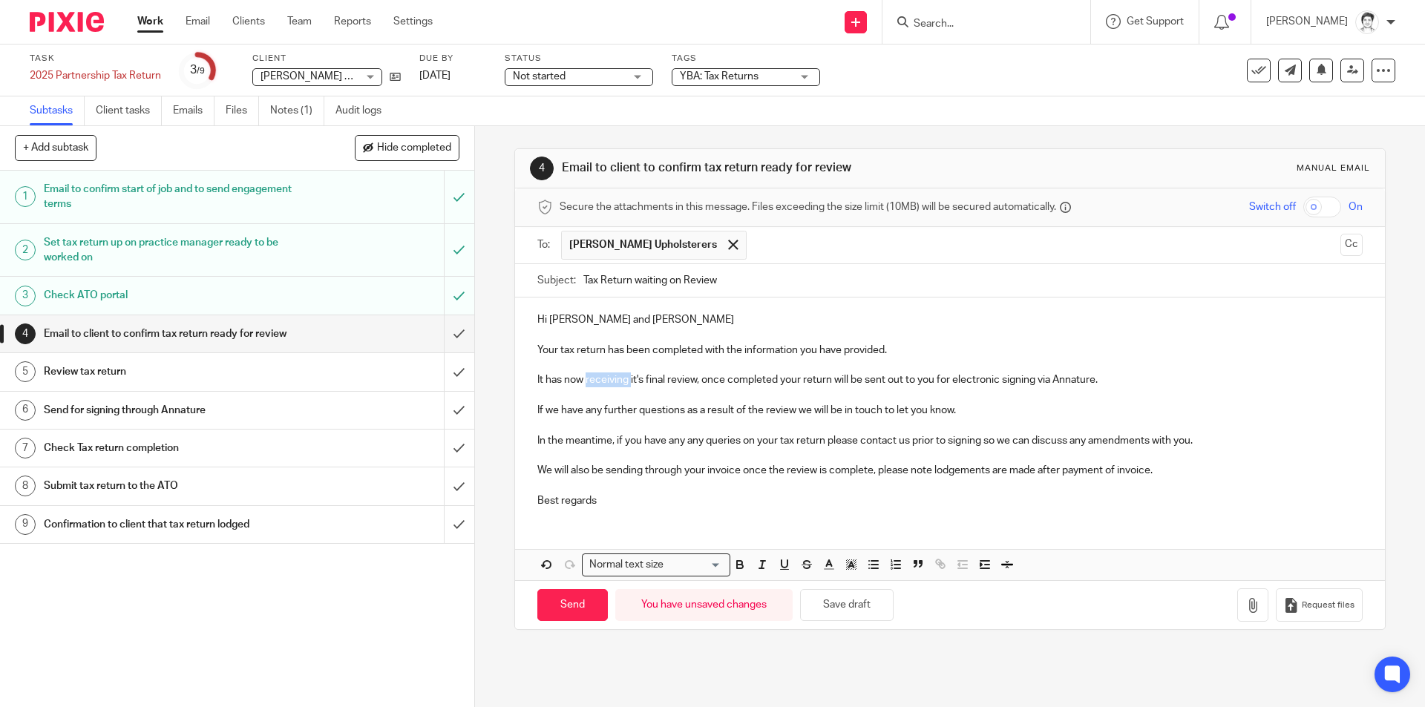
click at [594, 378] on p "It has now receiving it's final review, once completed your return will be sent…" at bounding box center [949, 380] width 824 height 15
click at [1257, 382] on p "It has now been passed on to [PERSON_NAME] for it's final review, once complete…" at bounding box center [949, 380] width 824 height 15
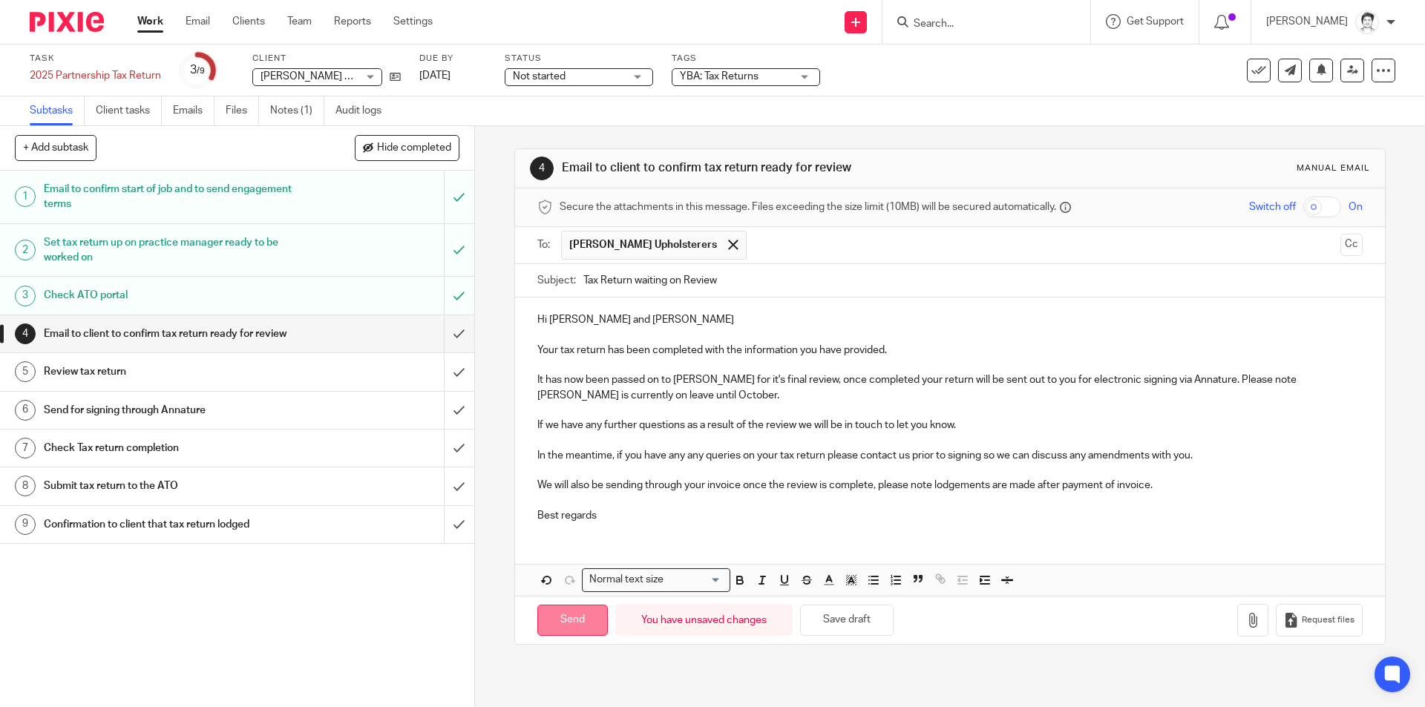
click at [587, 620] on input "Send" at bounding box center [572, 621] width 70 height 32
type input "Sent"
